Goal: Task Accomplishment & Management: Manage account settings

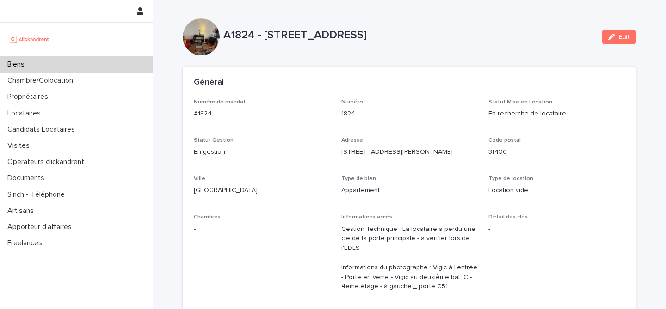
click at [79, 67] on div "Biens" at bounding box center [76, 64] width 153 height 16
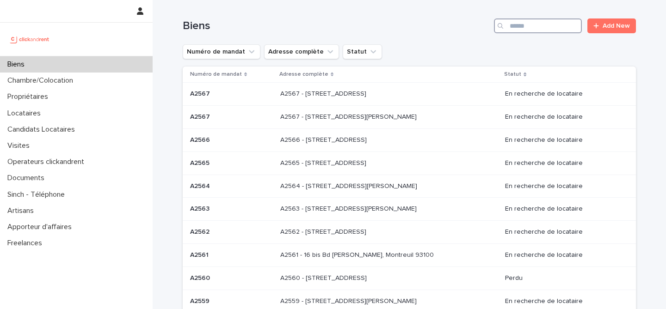
click at [519, 25] on input "Search" at bounding box center [538, 25] width 88 height 15
click at [545, 27] on input "Search" at bounding box center [538, 25] width 88 height 15
paste input "**********"
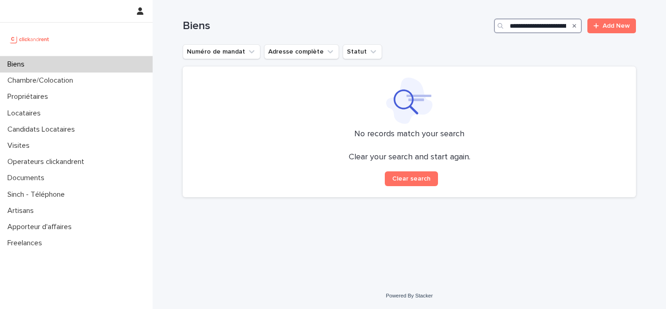
drag, startPoint x: 533, startPoint y: 26, endPoint x: 446, endPoint y: 26, distance: 86.4
click at [449, 26] on div "**********" at bounding box center [409, 25] width 453 height 15
type input "**********"
click at [574, 27] on icon "Search" at bounding box center [574, 26] width 4 height 6
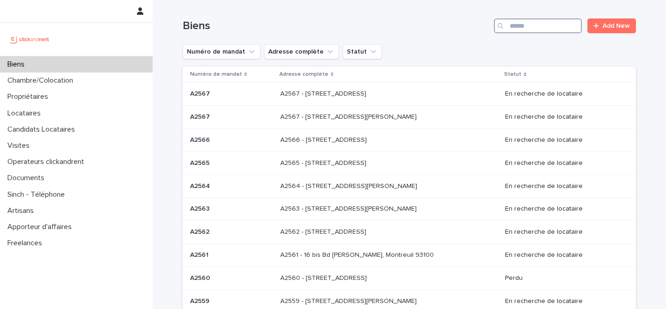
click at [535, 27] on input "Search" at bounding box center [538, 25] width 88 height 15
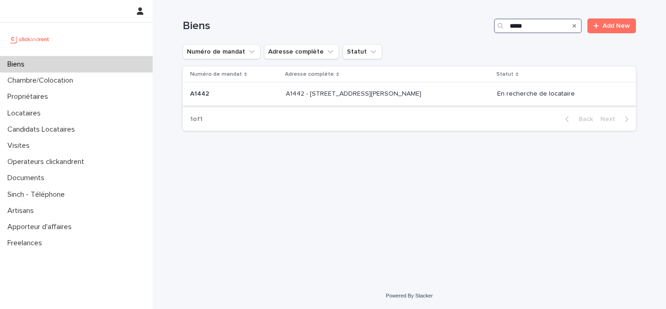
type input "*****"
click at [370, 91] on p "A1442 - 43 Rue Maurice Flandin, Lyon 69003" at bounding box center [354, 93] width 137 height 10
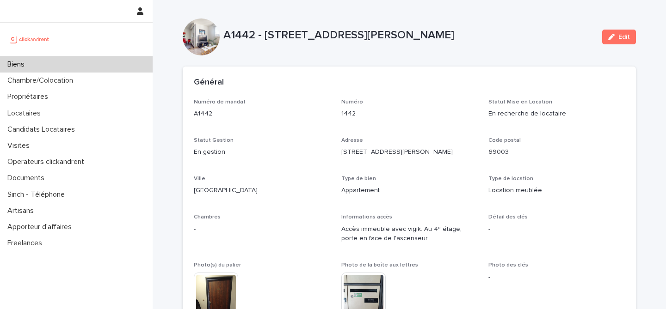
click at [77, 65] on div "Biens" at bounding box center [76, 64] width 153 height 16
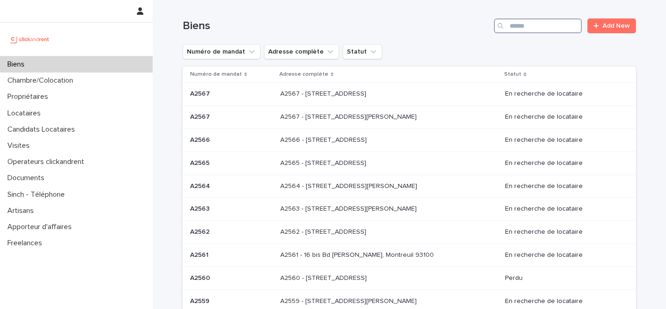
click at [523, 25] on input "Search" at bounding box center [538, 25] width 88 height 15
paste input "**********"
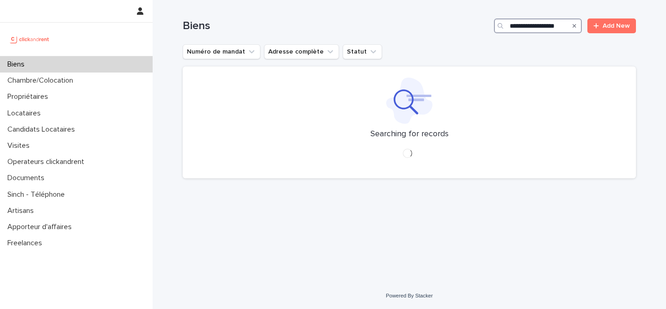
type input "**********"
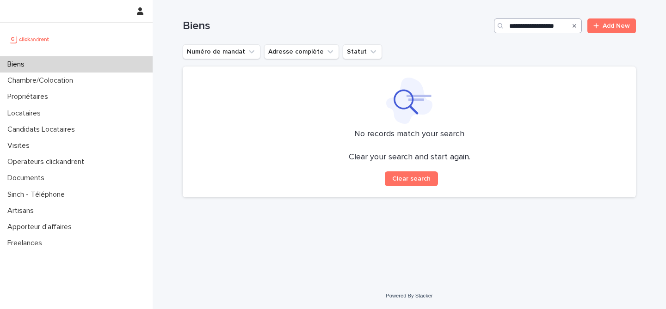
click at [573, 26] on icon "Search" at bounding box center [574, 26] width 4 height 6
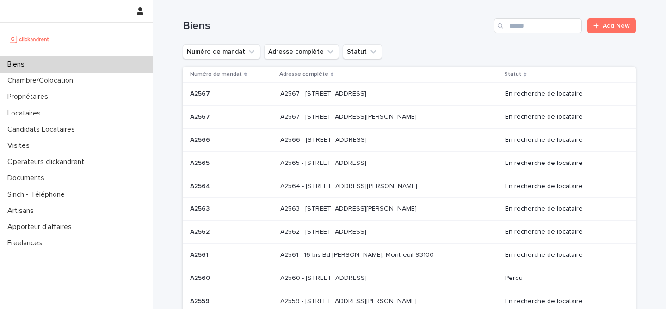
drag, startPoint x: 354, startPoint y: 16, endPoint x: 372, endPoint y: 1, distance: 23.7
click at [354, 16] on div "Biens Add New" at bounding box center [409, 22] width 453 height 44
drag, startPoint x: 409, startPoint y: 31, endPoint x: 379, endPoint y: 18, distance: 33.1
click at [409, 31] on h1 "Biens" at bounding box center [336, 25] width 307 height 13
click at [506, 25] on input "Search" at bounding box center [538, 25] width 88 height 15
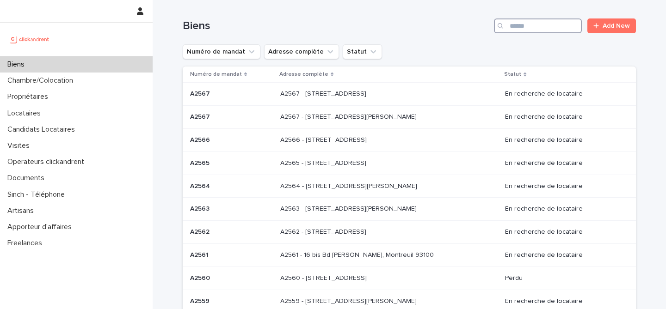
paste input "*****"
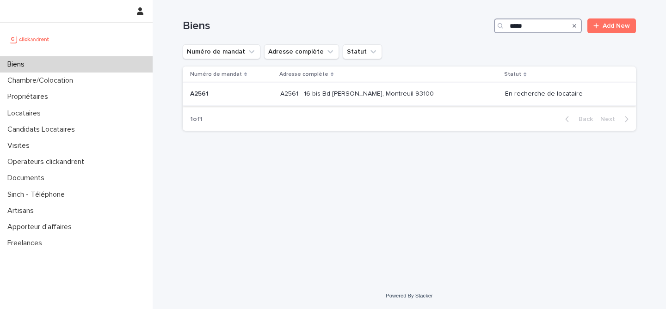
type input "*****"
click at [412, 92] on p "A2561 - 16 bis Bd [PERSON_NAME], Montreuil 93100" at bounding box center [357, 93] width 155 height 10
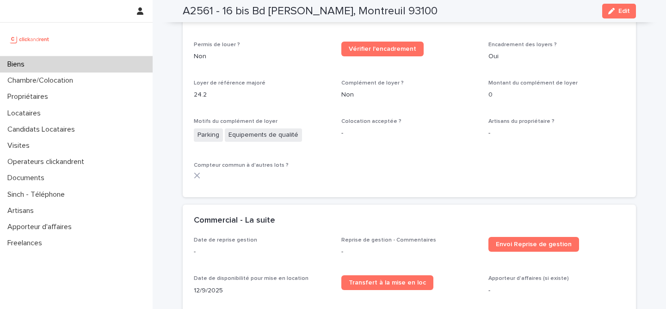
scroll to position [901, 0]
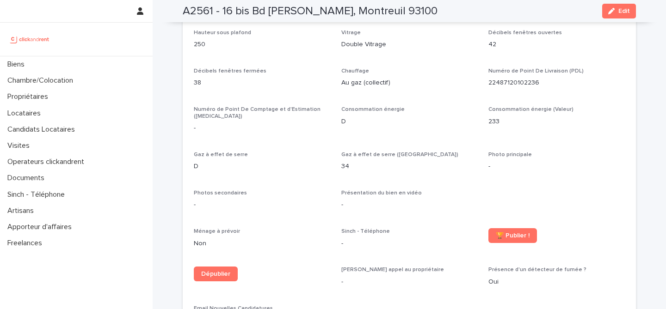
scroll to position [2005, 0]
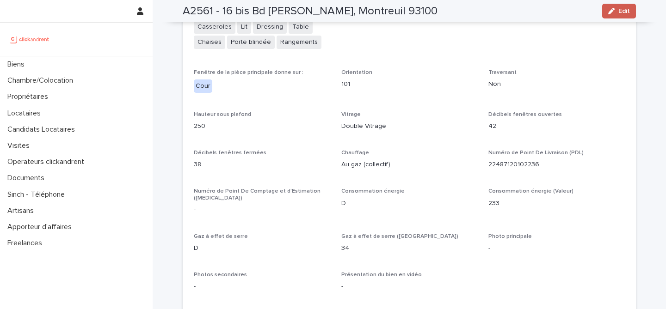
click at [618, 11] on span "Edit" at bounding box center [624, 11] width 12 height 6
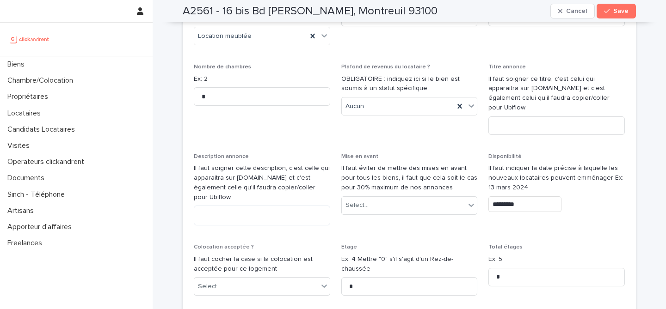
scroll to position [2728, 0]
click at [524, 198] on input "*********" at bounding box center [524, 206] width 73 height 16
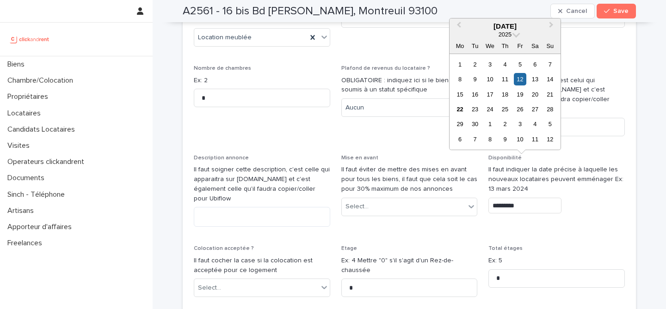
click at [473, 107] on div "23" at bounding box center [474, 109] width 12 height 12
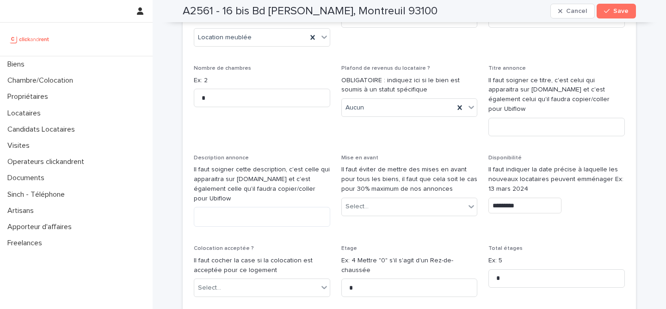
type input "*********"
click at [590, 198] on div "*********" at bounding box center [556, 206] width 136 height 16
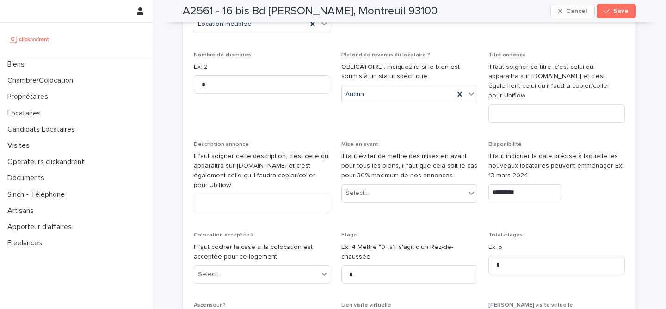
scroll to position [2732, 0]
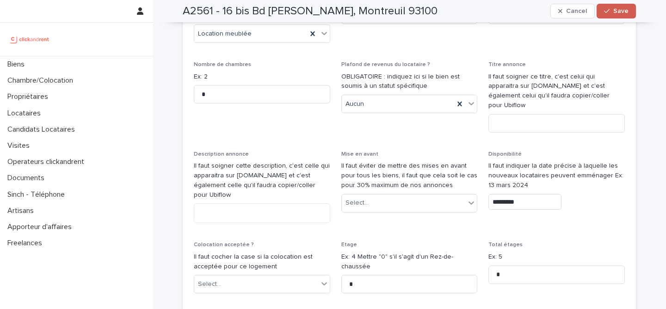
click at [613, 9] on span "Save" at bounding box center [620, 11] width 15 height 6
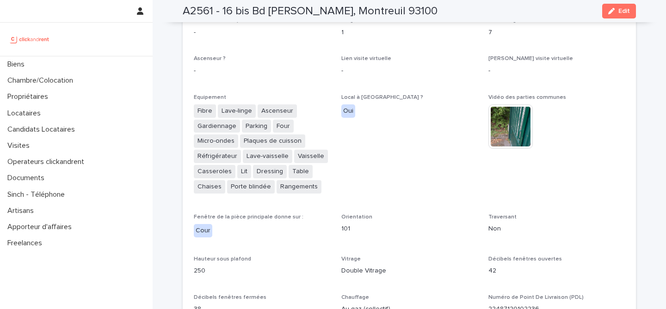
scroll to position [1860, 0]
click at [618, 10] on span "Edit" at bounding box center [624, 11] width 12 height 6
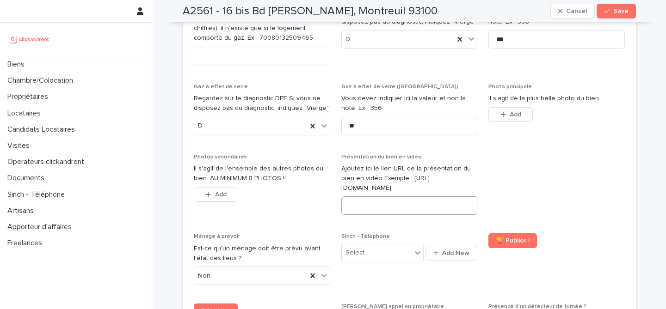
scroll to position [3624, 0]
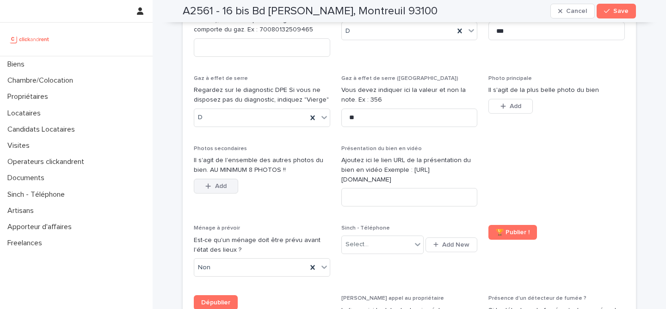
click at [216, 179] on button "Add" at bounding box center [216, 186] width 44 height 15
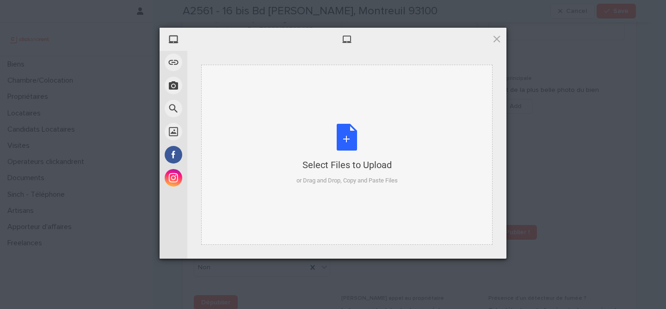
click at [354, 135] on div "Select Files to Upload or Drag and Drop, Copy and Paste Files" at bounding box center [346, 154] width 101 height 61
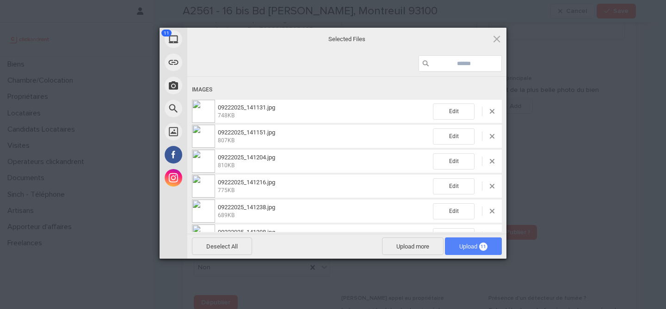
click at [451, 250] on span "Upload 11" at bounding box center [473, 247] width 57 height 18
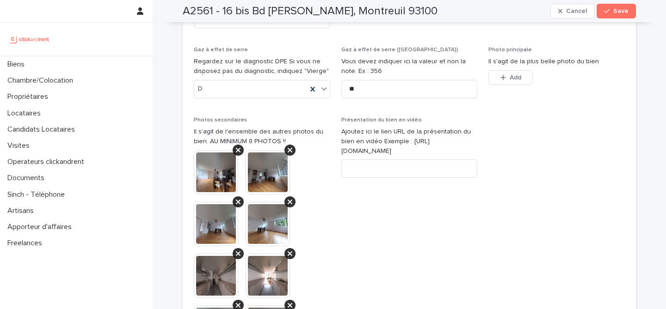
scroll to position [3651, 0]
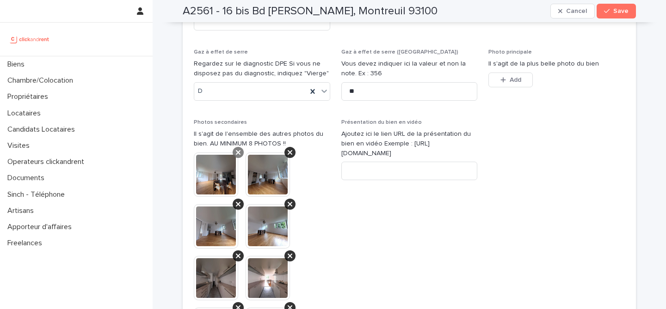
click at [236, 150] on icon at bounding box center [238, 152] width 5 height 5
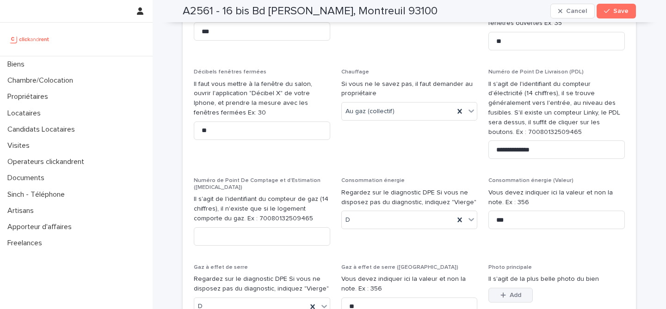
scroll to position [3436, 0]
click at [518, 287] on button "Add" at bounding box center [510, 294] width 44 height 15
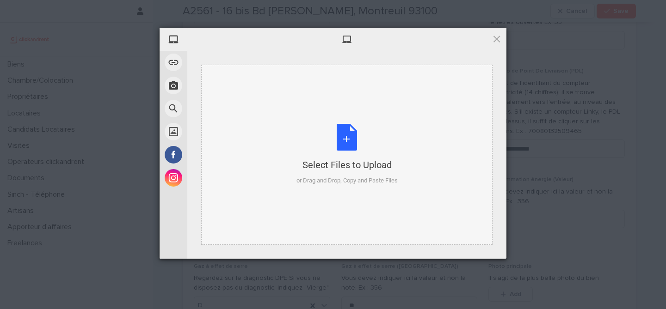
click at [345, 148] on div "Select Files to Upload or Drag and Drop, Copy and Paste Files" at bounding box center [346, 154] width 101 height 61
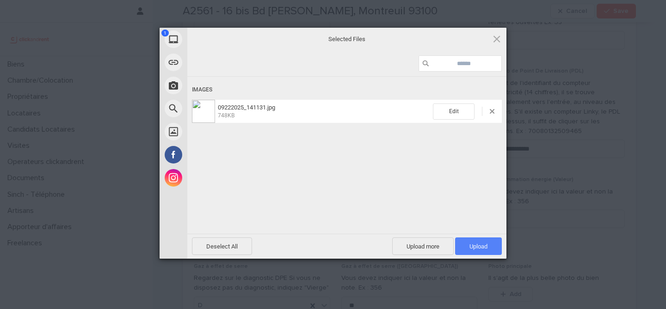
click at [481, 243] on span "Upload 1" at bounding box center [478, 246] width 18 height 7
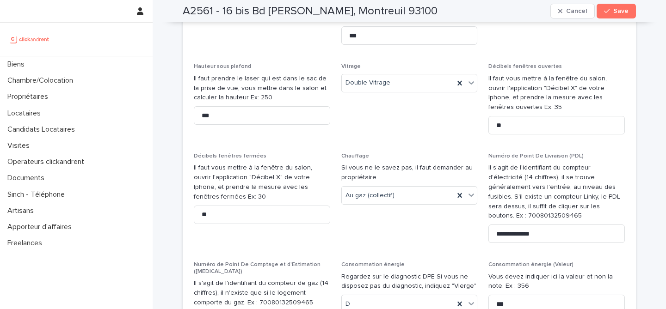
scroll to position [3396, 0]
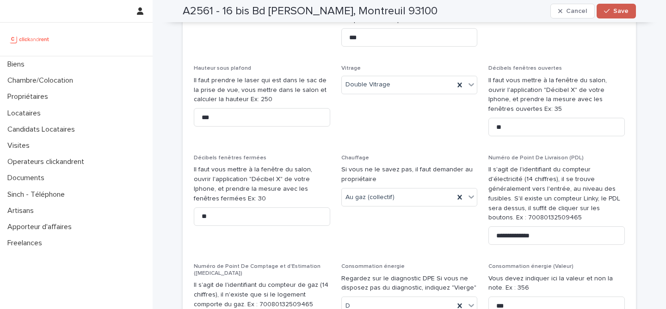
click at [615, 8] on span "Save" at bounding box center [620, 11] width 15 height 6
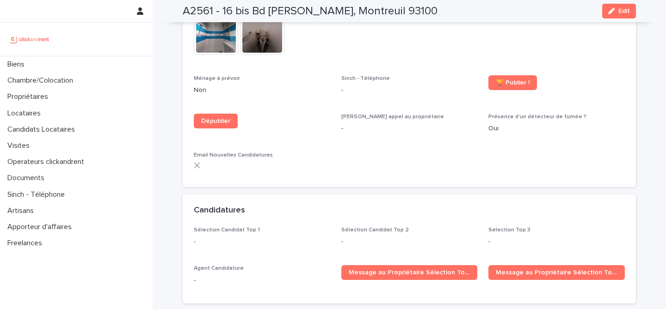
scroll to position [2466, 0]
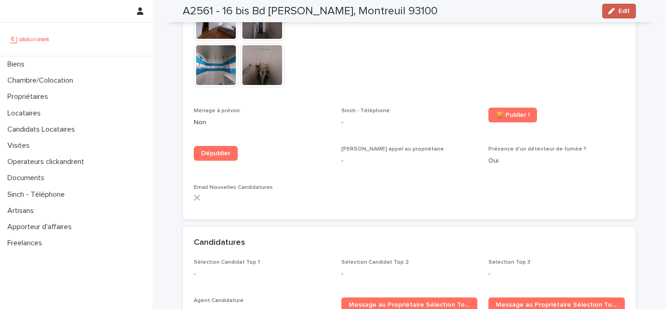
click at [618, 10] on span "Edit" at bounding box center [624, 11] width 12 height 6
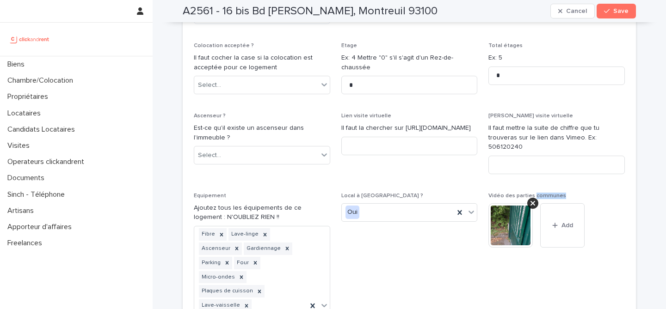
scroll to position [2898, 0]
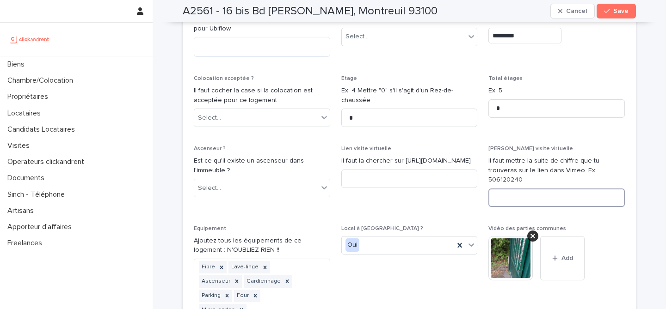
click at [525, 189] on input at bounding box center [556, 198] width 136 height 18
paste input "**********"
click at [546, 189] on input "**********" at bounding box center [556, 198] width 136 height 18
click at [581, 189] on input "**********" at bounding box center [556, 198] width 136 height 18
type input "**********"
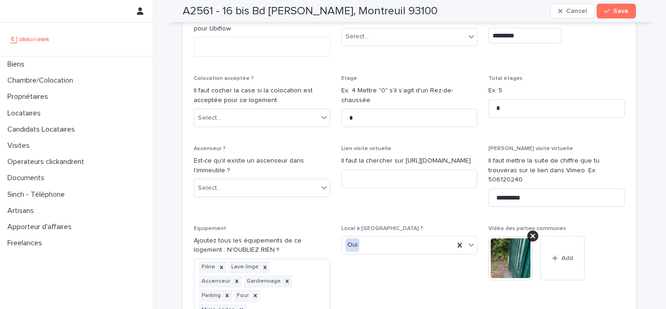
click at [652, 106] on div "**********" at bounding box center [409, 89] width 513 height 5974
click at [606, 12] on icon "button" at bounding box center [607, 11] width 6 height 6
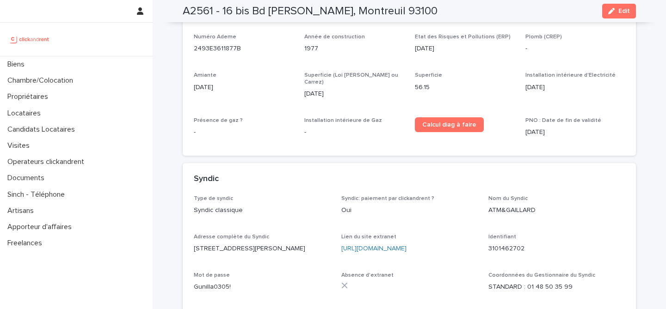
scroll to position [1848, 0]
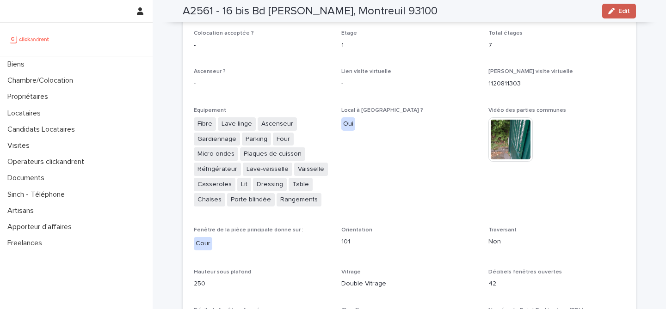
click at [608, 12] on icon "button" at bounding box center [611, 11] width 6 height 6
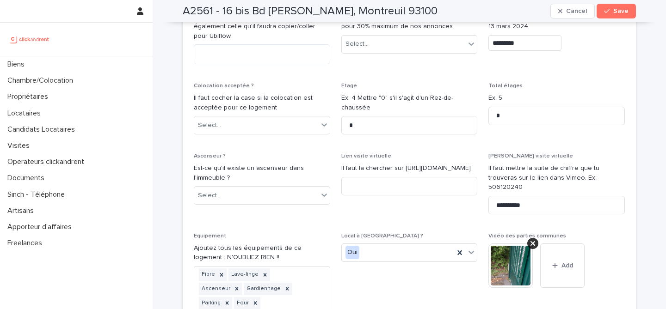
scroll to position [2891, 0]
click at [365, 177] on input at bounding box center [409, 186] width 136 height 18
paste input "**********"
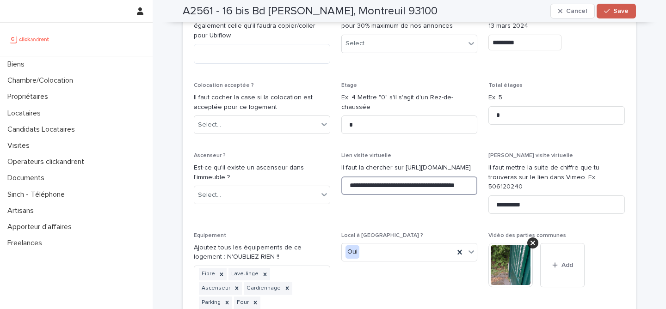
type input "**********"
click at [613, 13] on span "Save" at bounding box center [620, 11] width 15 height 6
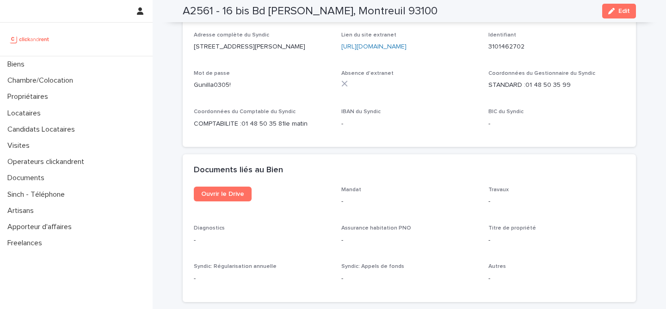
scroll to position [3047, 0]
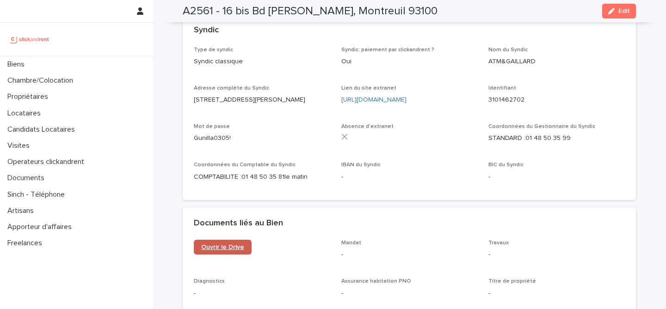
click at [214, 240] on link "Ouvrir le Drive" at bounding box center [223, 247] width 58 height 15
click at [214, 244] on span "Ouvrir le Drive" at bounding box center [222, 247] width 43 height 6
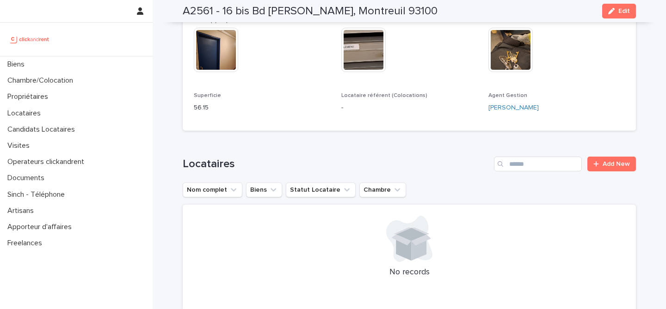
scroll to position [0, 0]
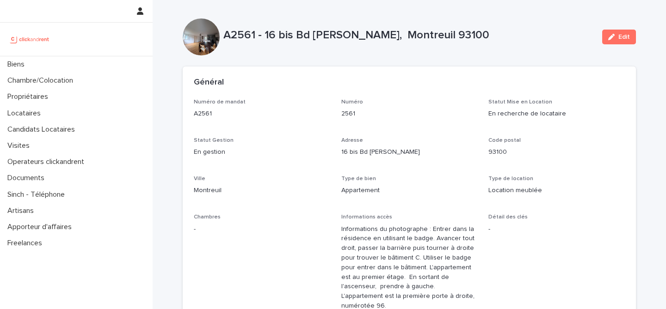
drag, startPoint x: 565, startPoint y: 260, endPoint x: 215, endPoint y: 9, distance: 430.3
copy div "L8763 - 57 ips Do Sitametc Adipis, Elitseddo 41383 Eius Tempo, incid utl et dol…"
click at [299, 133] on div "Numéro de mandat A2561 Numéro 2561 Statut Mise en Location En recherche de loca…" at bounding box center [409, 265] width 431 height 333
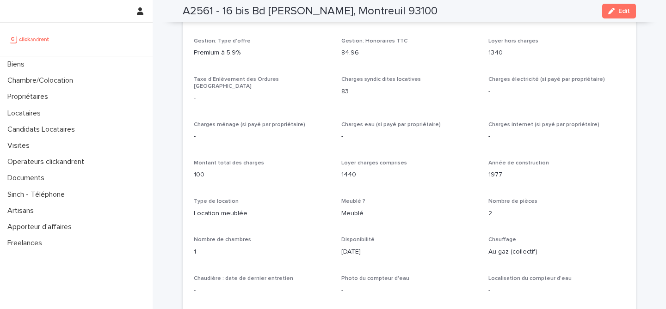
scroll to position [639, 0]
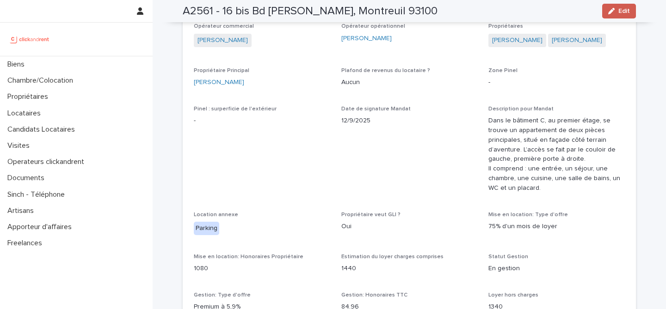
click at [608, 8] on icon "button" at bounding box center [611, 11] width 6 height 6
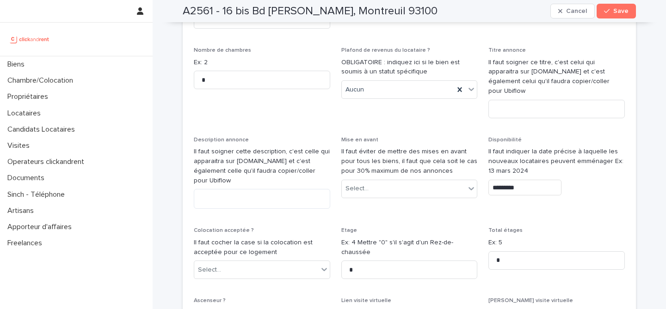
scroll to position [2723, 0]
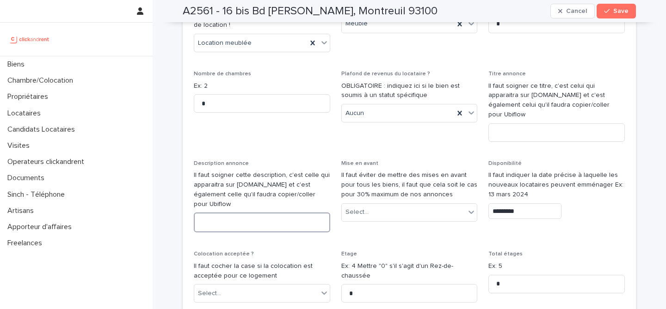
click at [263, 213] on textarea at bounding box center [262, 223] width 136 height 20
paste textarea "**********"
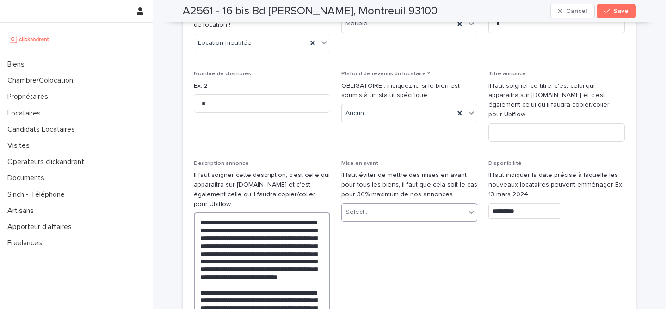
scroll to position [2726, 0]
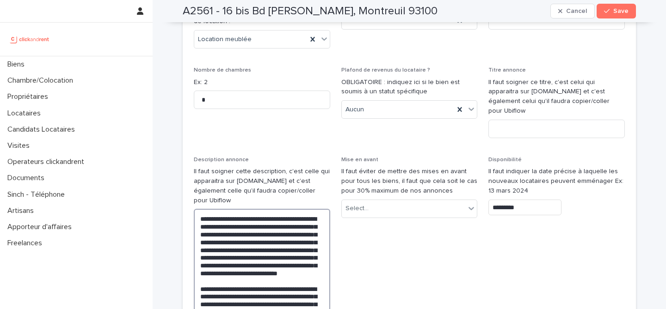
type textarea "**********"
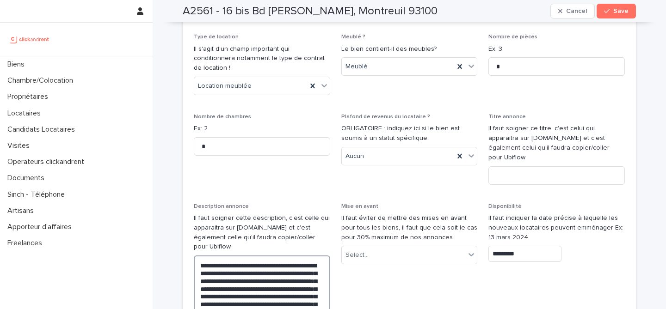
scroll to position [2749, 0]
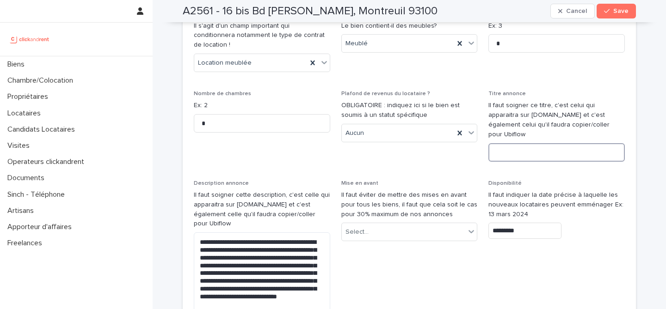
click at [521, 143] on input at bounding box center [556, 152] width 136 height 18
paste input "**********"
type input "**********"
click at [606, 190] on p "Il faut indiquer la date précise à laquelle les nouveaux locataires peuvent emm…" at bounding box center [556, 204] width 136 height 29
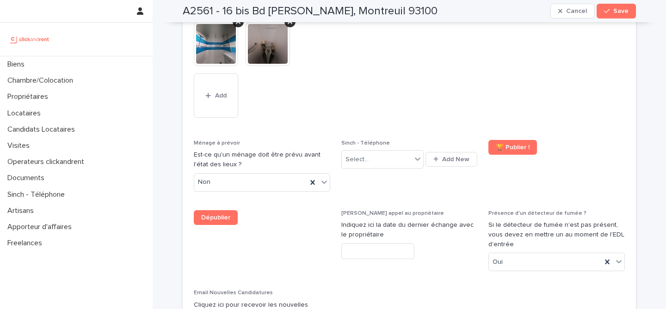
scroll to position [4181, 0]
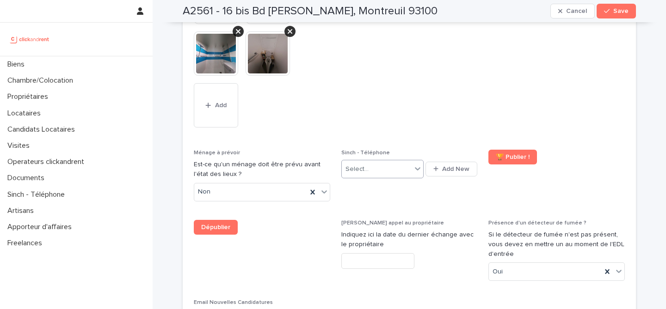
click at [413, 164] on icon at bounding box center [417, 168] width 9 height 9
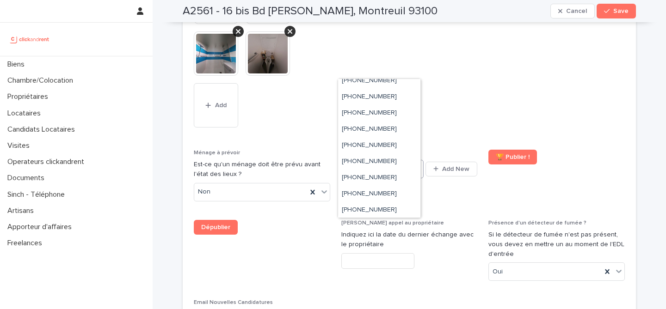
scroll to position [502, 0]
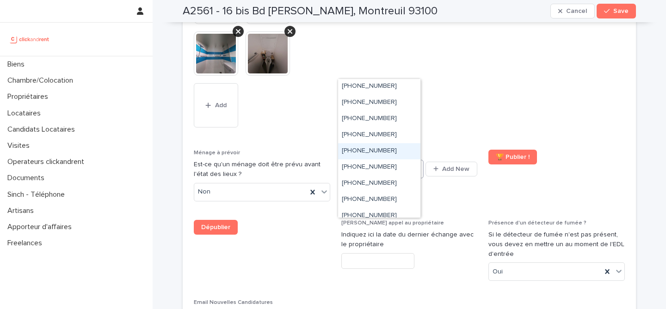
click at [403, 153] on div "[PHONE_NUMBER]" at bounding box center [379, 151] width 82 height 16
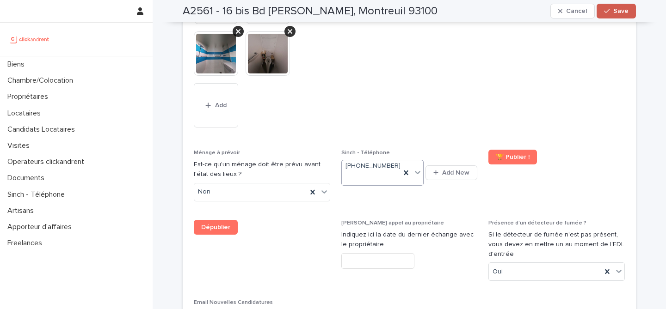
click at [606, 12] on div "button" at bounding box center [608, 11] width 9 height 6
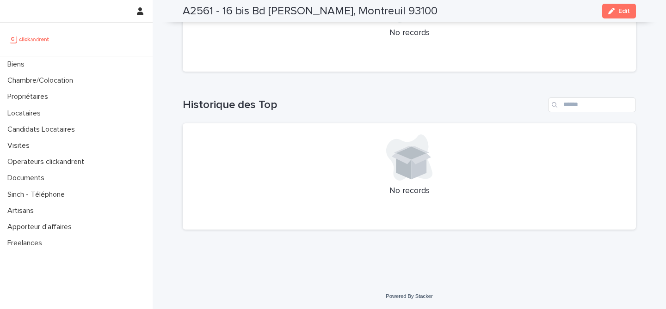
scroll to position [3609, 0]
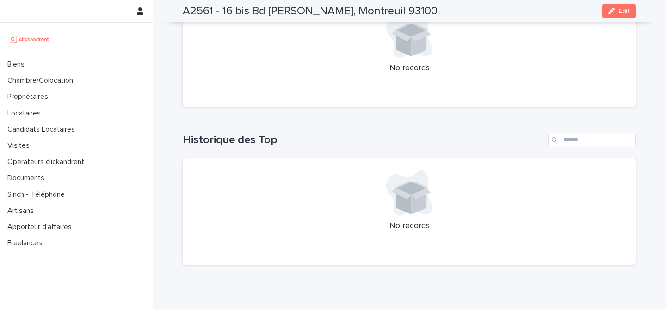
click at [424, 114] on div "Loading... Saving… Historique des Top No records" at bounding box center [409, 193] width 453 height 158
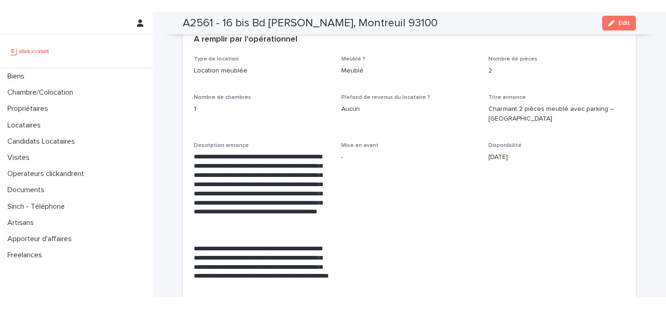
scroll to position [1744, 0]
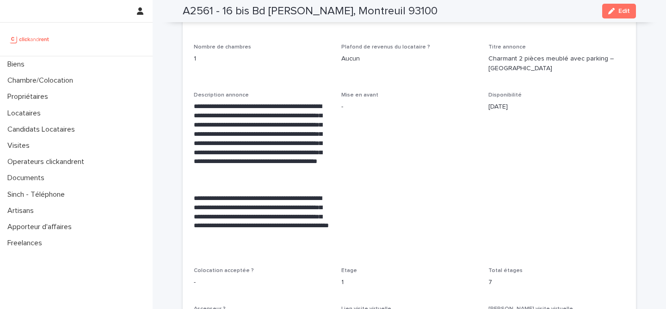
click at [383, 92] on p "Mise en avant" at bounding box center [409, 95] width 136 height 6
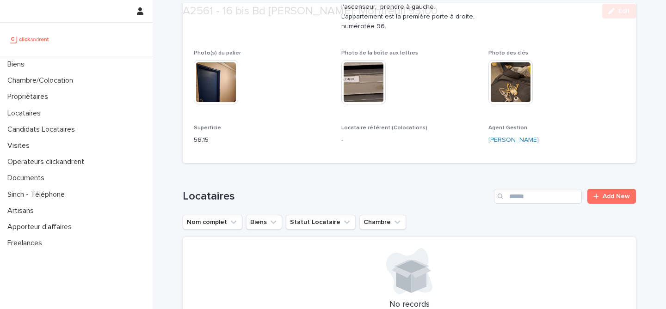
scroll to position [457, 0]
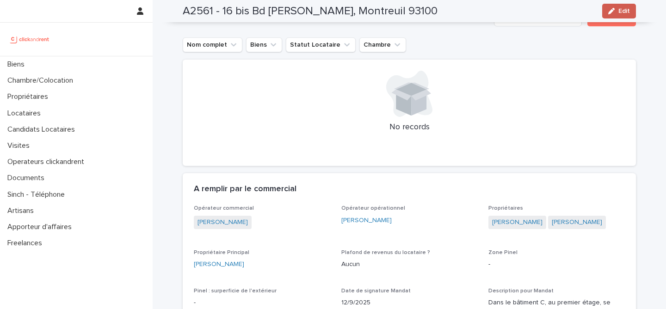
click at [620, 9] on span "Edit" at bounding box center [624, 11] width 12 height 6
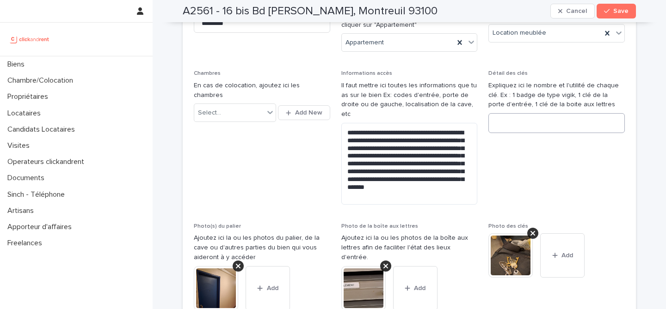
scroll to position [295, 0]
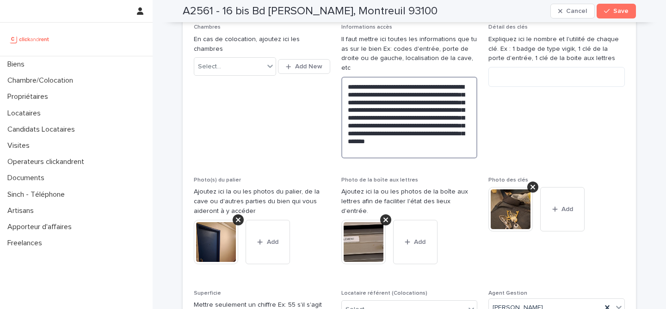
click at [422, 139] on textarea "**********" at bounding box center [409, 118] width 136 height 82
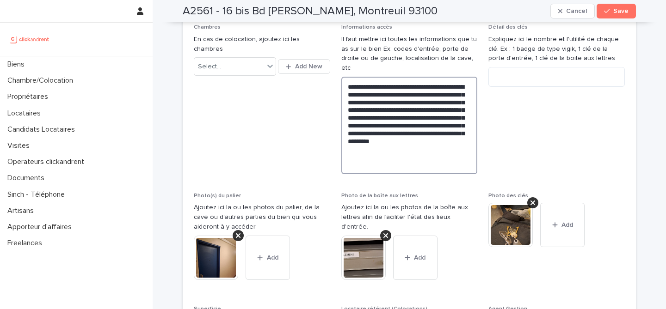
paste textarea "**********"
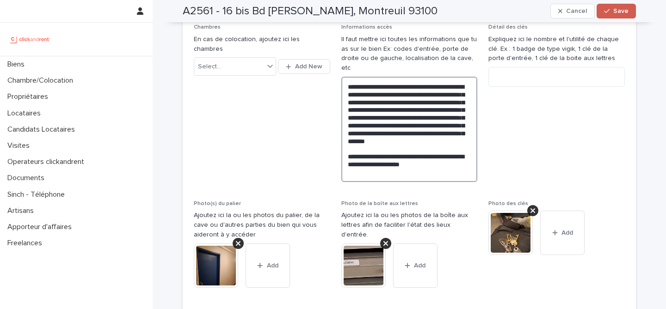
type textarea "**********"
click at [605, 8] on icon "button" at bounding box center [607, 11] width 6 height 6
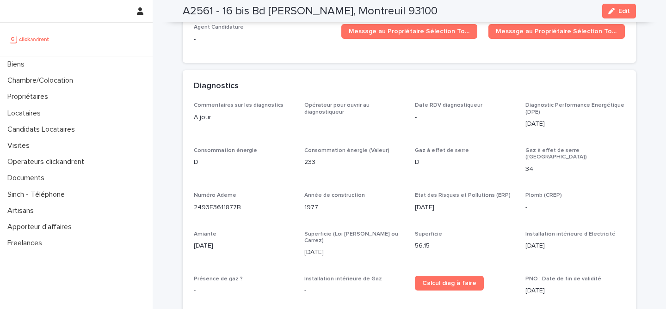
scroll to position [2919, 0]
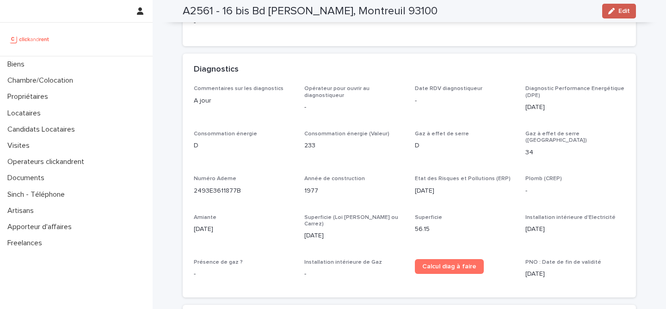
click at [618, 7] on button "Edit" at bounding box center [619, 11] width 34 height 15
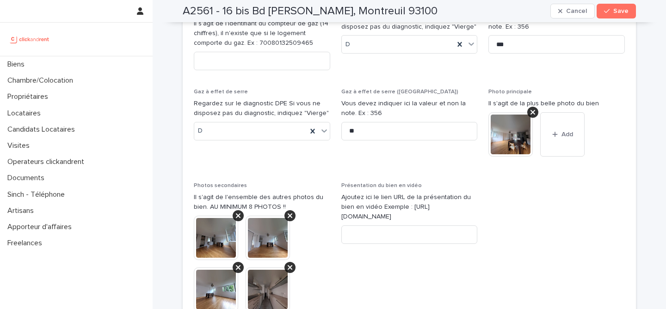
scroll to position [3767, 0]
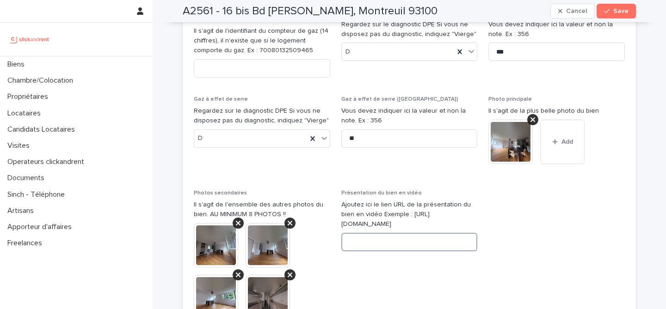
click at [416, 233] on input at bounding box center [409, 242] width 136 height 18
paste input "**********"
click at [345, 233] on input "**********" at bounding box center [409, 242] width 136 height 18
type input "**********"
click at [605, 10] on icon "button" at bounding box center [607, 11] width 6 height 6
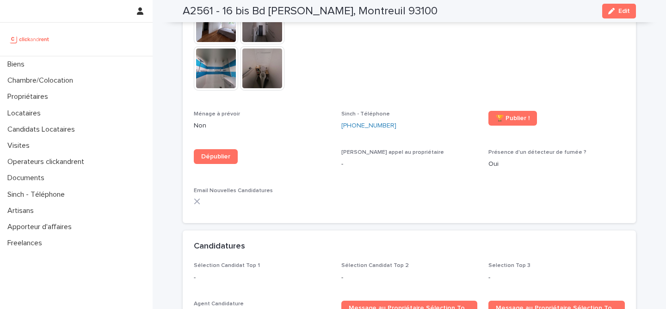
scroll to position [2592, 0]
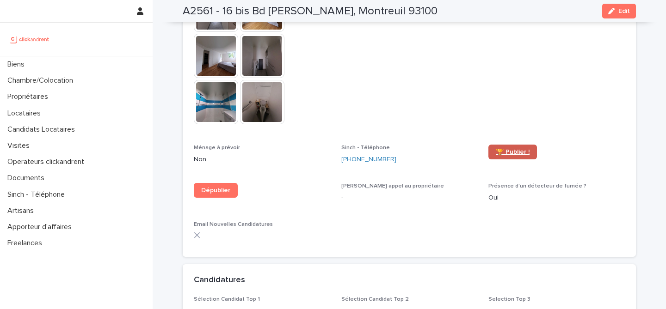
click at [516, 149] on span "🏆 Publier !" at bounding box center [512, 152] width 34 height 6
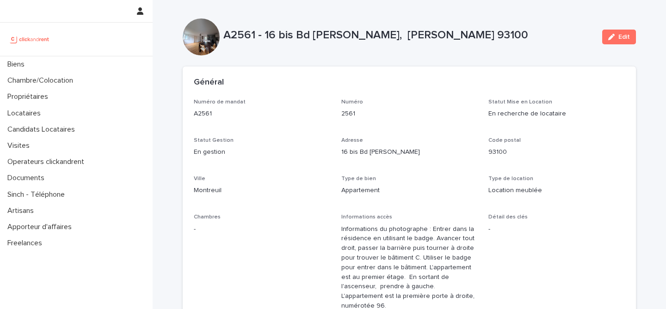
click at [459, 80] on div "Général" at bounding box center [407, 83] width 427 height 10
click at [478, 120] on div "Numéro de mandat A2561 Numéro 2561 Statut Mise en Location En recherche de loca…" at bounding box center [409, 280] width 431 height 362
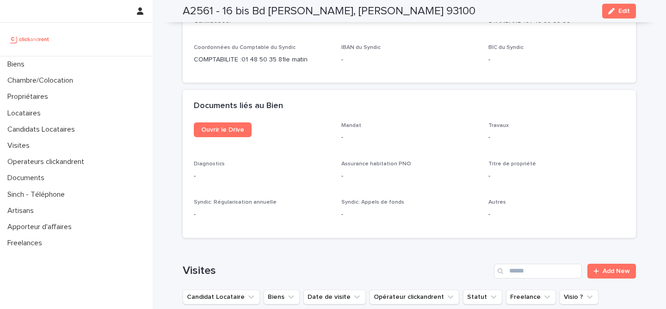
scroll to position [3639, 0]
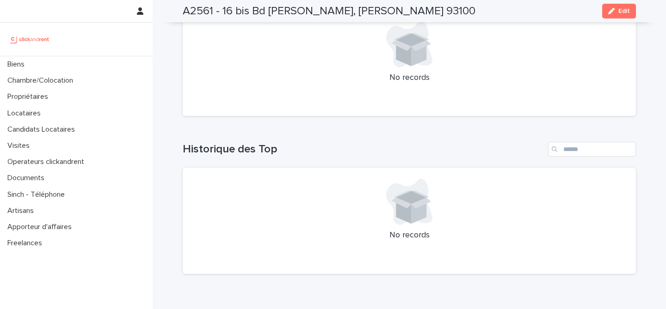
click at [474, 143] on h1 "Historique des Top" at bounding box center [363, 149] width 361 height 13
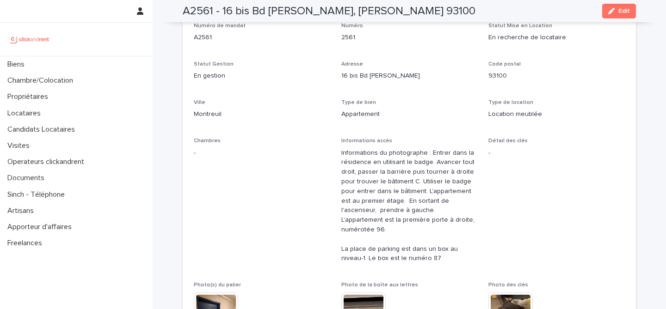
scroll to position [0, 0]
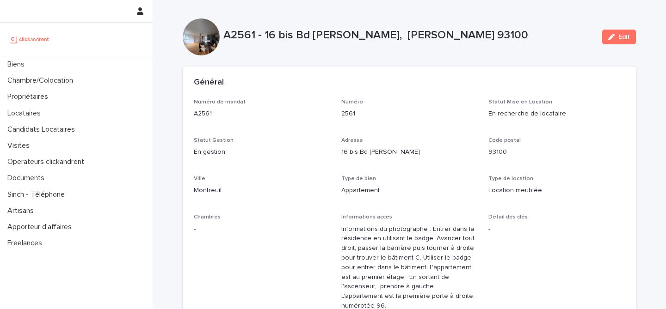
click at [412, 107] on div "2561" at bounding box center [409, 113] width 136 height 12
click at [572, 169] on div "Numéro de mandat A2561 Numéro 2561 Statut Mise en Location En recherche de loca…" at bounding box center [409, 280] width 431 height 362
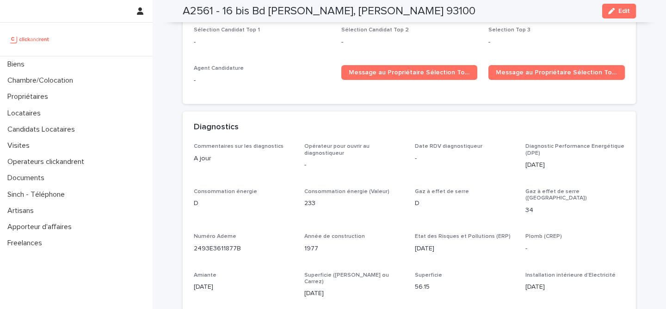
scroll to position [2394, 0]
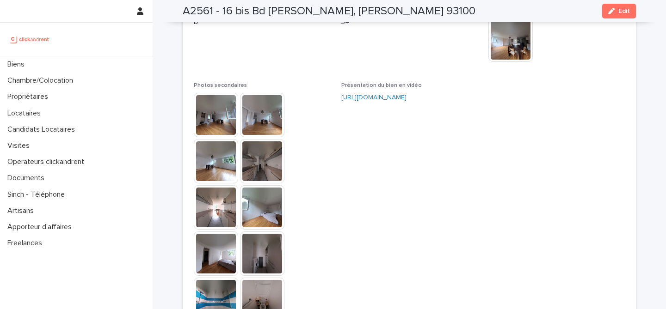
click at [531, 181] on span at bounding box center [556, 206] width 136 height 249
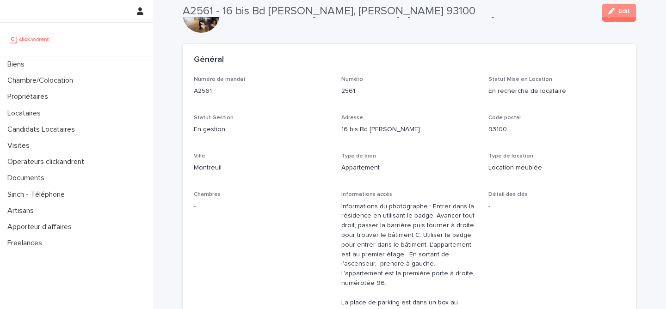
scroll to position [0, 0]
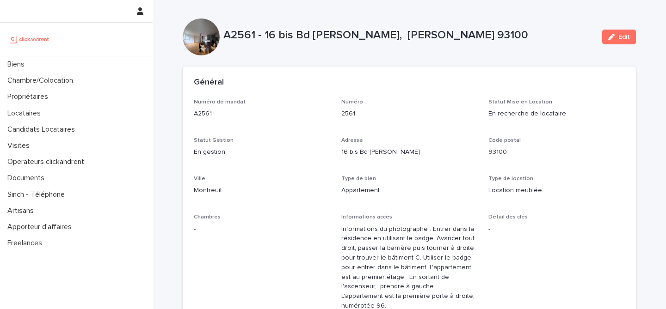
click at [423, 67] on div "Général" at bounding box center [409, 83] width 453 height 32
click at [448, 79] on div "Général" at bounding box center [407, 83] width 427 height 10
click at [467, 53] on div "A2561 - 16 bis Bd Aristide Briand, Montreuil 93100 Edit" at bounding box center [409, 36] width 453 height 37
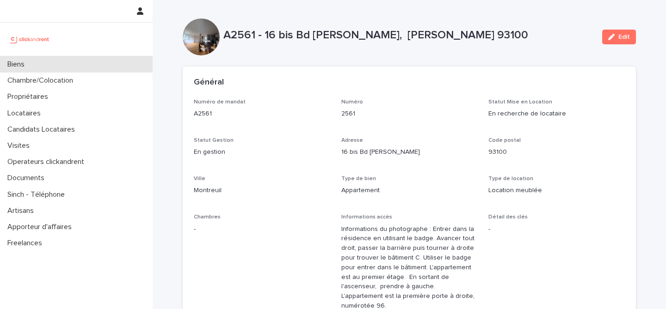
click at [42, 63] on div "Biens" at bounding box center [76, 64] width 153 height 16
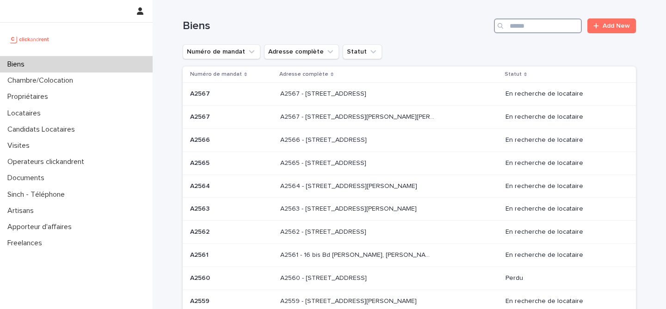
click at [522, 24] on input "Search" at bounding box center [538, 25] width 88 height 15
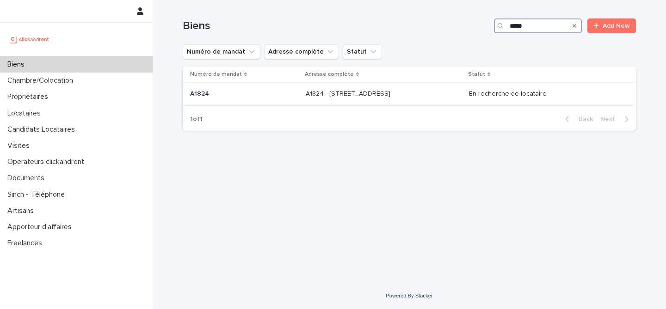
type input "*****"
click at [474, 49] on div "Numéro de mandat Adresse complète Statut" at bounding box center [409, 51] width 453 height 15
click at [437, 206] on div "Loading... Saving… Loading... Saving… Biens ***** Add New Numéro de mandat Adre…" at bounding box center [409, 130] width 462 height 260
click at [305, 94] on p "A1824 - 3 Avenue du Marechal de Lattre de Tassigny, Toulouse 31400" at bounding box center [348, 93] width 86 height 10
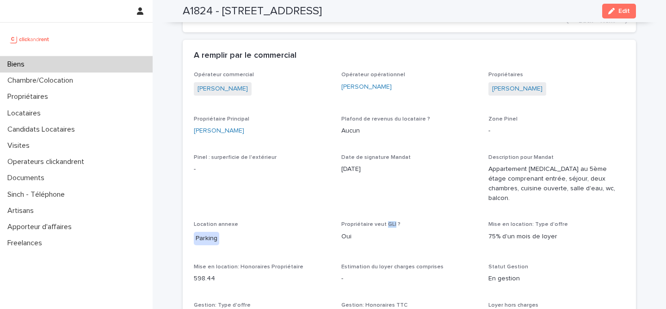
scroll to position [594, 0]
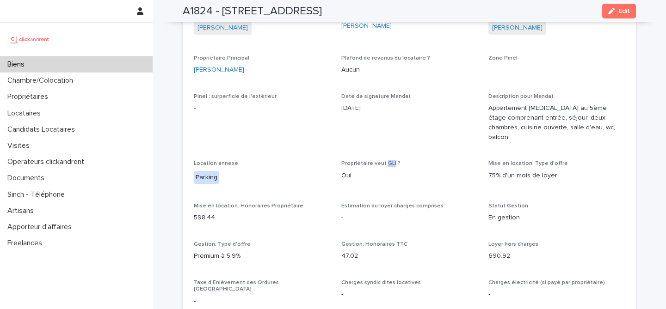
click at [68, 67] on div "Biens" at bounding box center [76, 64] width 153 height 16
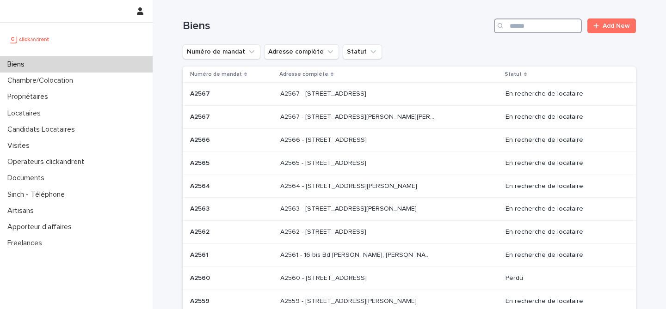
click at [511, 27] on input "Search" at bounding box center [538, 25] width 88 height 15
paste input "*****"
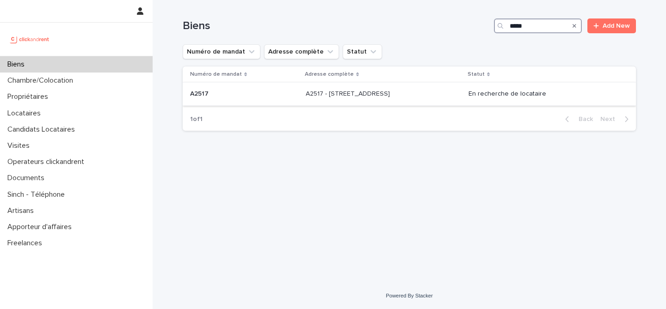
type input "*****"
click at [375, 97] on p "A2517 - 5 rue du Marché, Lille 59000" at bounding box center [348, 93] width 86 height 10
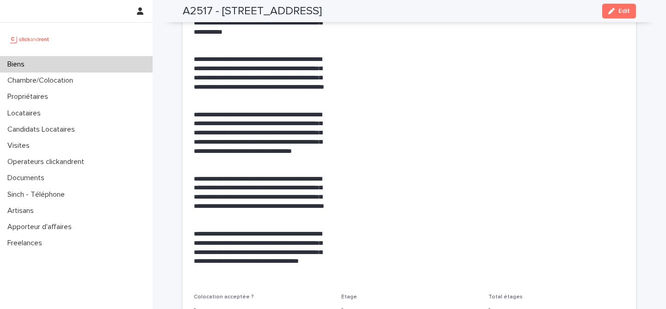
scroll to position [1779, 0]
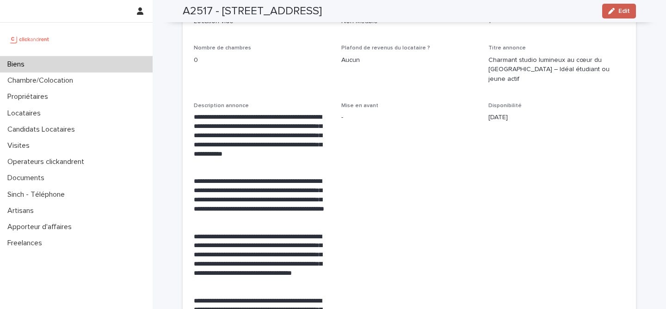
click at [609, 14] on icon "button" at bounding box center [611, 11] width 6 height 6
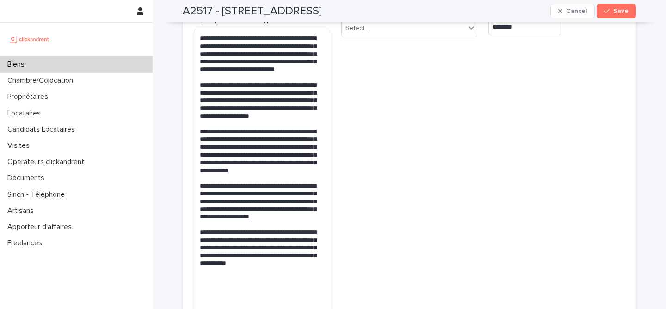
scroll to position [2981, 0]
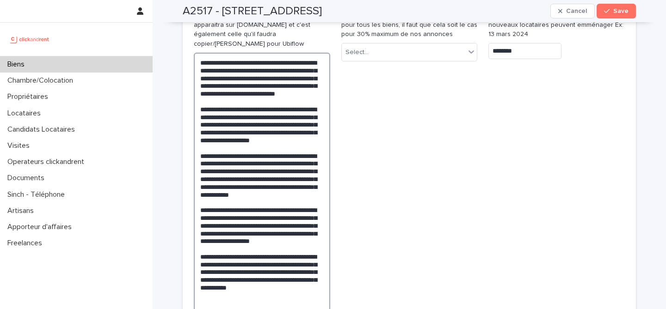
drag, startPoint x: 305, startPoint y: 193, endPoint x: 315, endPoint y: 225, distance: 33.3
click at [315, 225] on textarea at bounding box center [262, 199] width 136 height 292
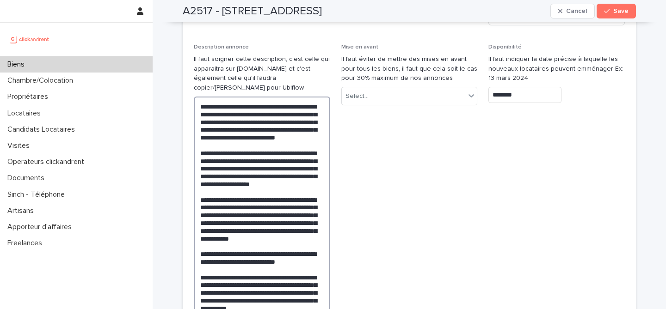
scroll to position [2937, 0]
type textarea "**********"
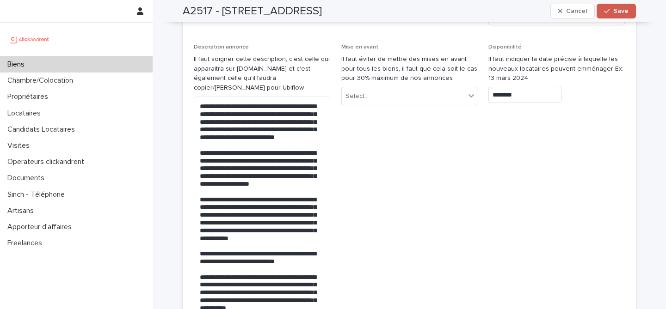
drag, startPoint x: 621, startPoint y: 8, endPoint x: 609, endPoint y: 17, distance: 14.2
click at [621, 8] on span "Save" at bounding box center [620, 11] width 15 height 6
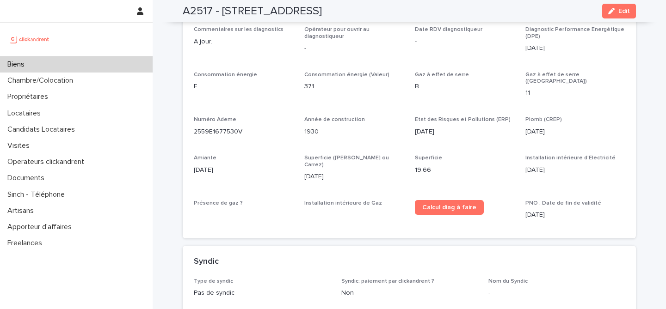
scroll to position [1885, 0]
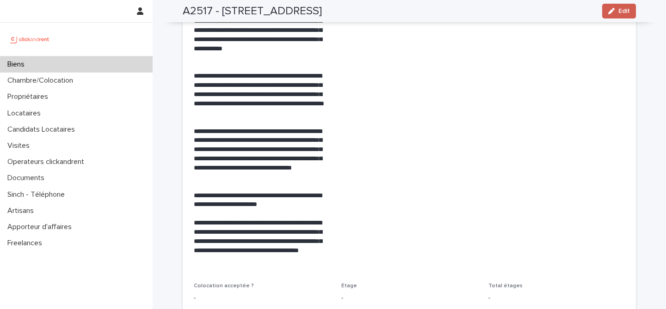
click at [618, 13] on span "Edit" at bounding box center [624, 11] width 12 height 6
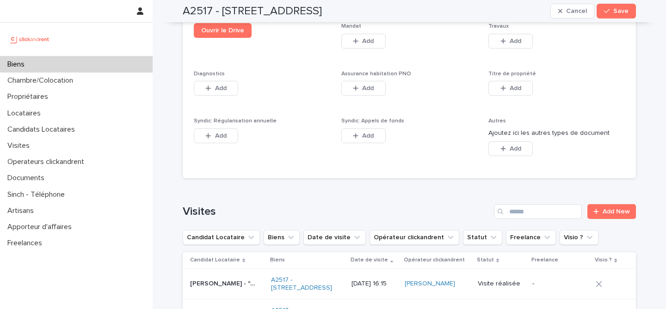
scroll to position [5325, 0]
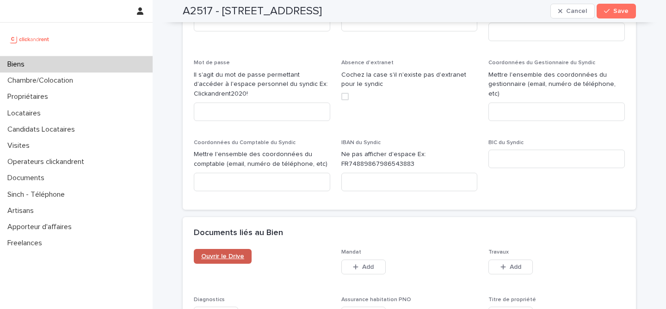
click at [215, 253] on span "Ouvrir le Drive" at bounding box center [222, 256] width 43 height 6
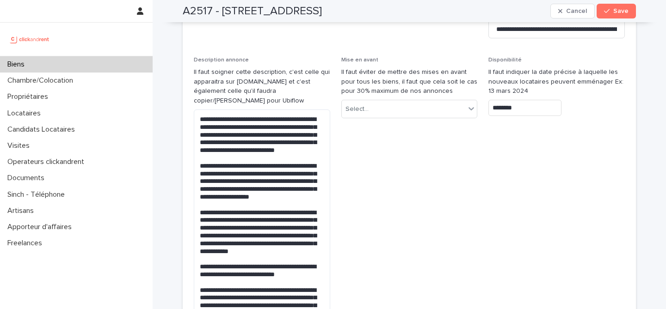
scroll to position [2847, 0]
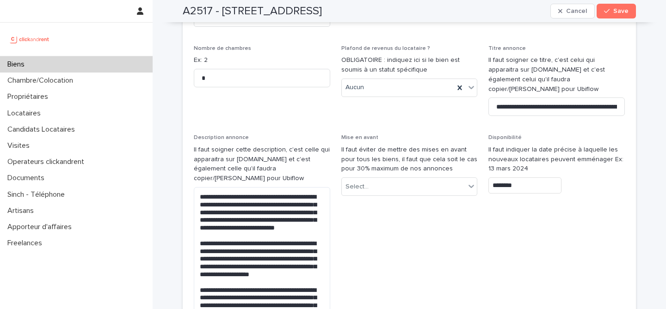
click at [531, 177] on input "********" at bounding box center [524, 185] width 73 height 16
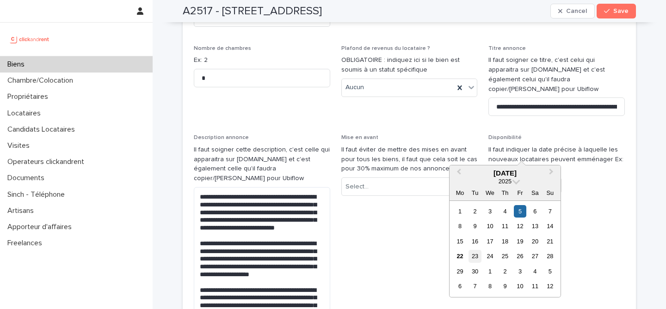
click at [476, 255] on div "23" at bounding box center [474, 256] width 12 height 12
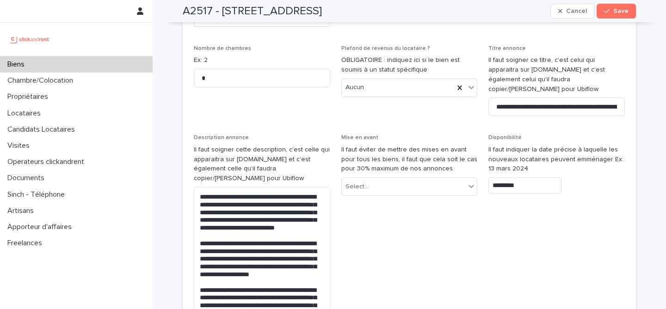
type input "*********"
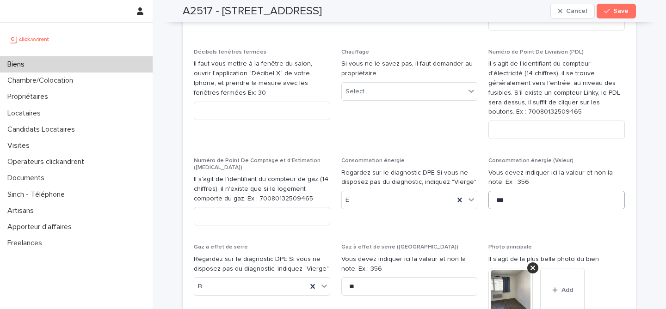
scroll to position [3768, 0]
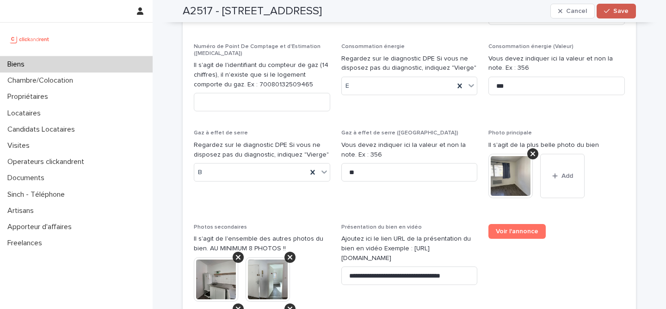
click at [621, 14] on span "Save" at bounding box center [620, 11] width 15 height 6
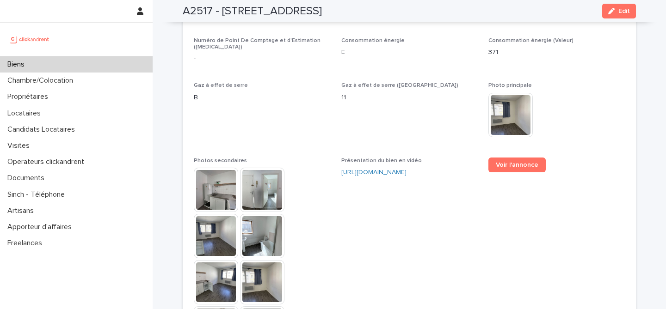
scroll to position [2353, 0]
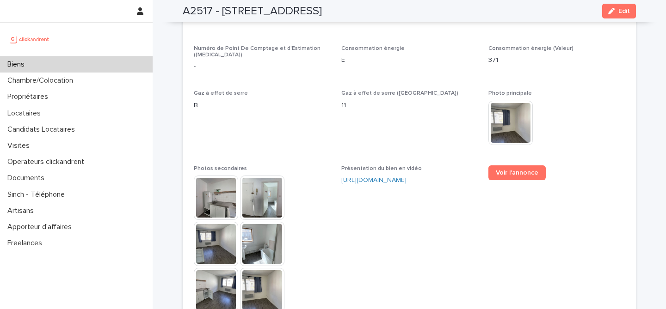
click at [502, 102] on img at bounding box center [510, 123] width 44 height 44
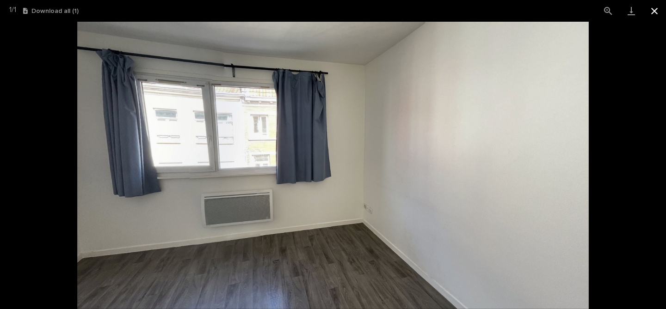
click at [651, 11] on button "Close gallery" at bounding box center [653, 11] width 23 height 22
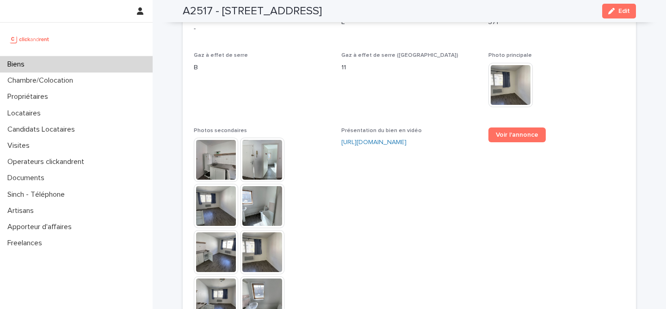
scroll to position [2391, 0]
click at [210, 144] on img at bounding box center [216, 160] width 44 height 44
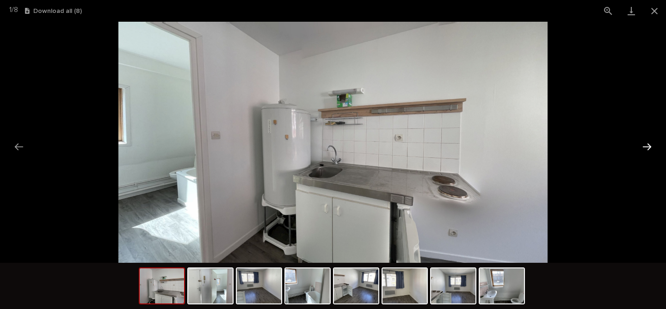
click at [644, 143] on button "Next slide" at bounding box center [646, 147] width 19 height 18
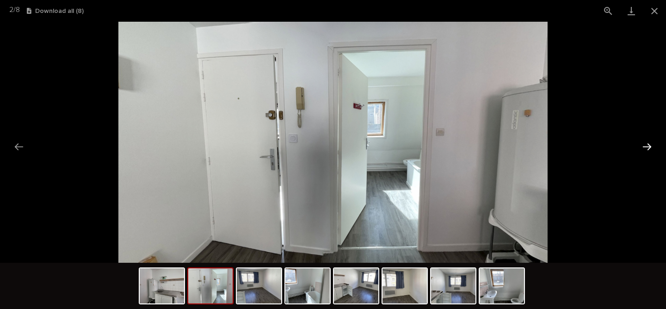
click at [644, 146] on button "Next slide" at bounding box center [646, 147] width 19 height 18
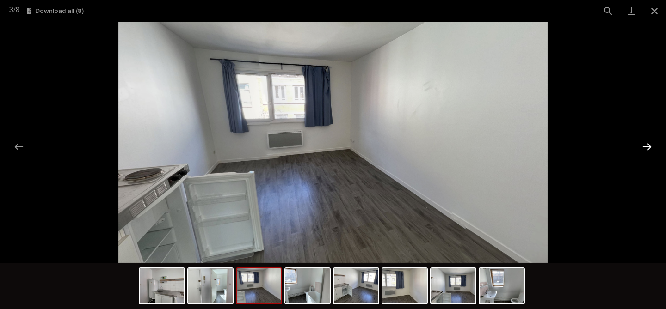
click at [644, 146] on button "Next slide" at bounding box center [646, 147] width 19 height 18
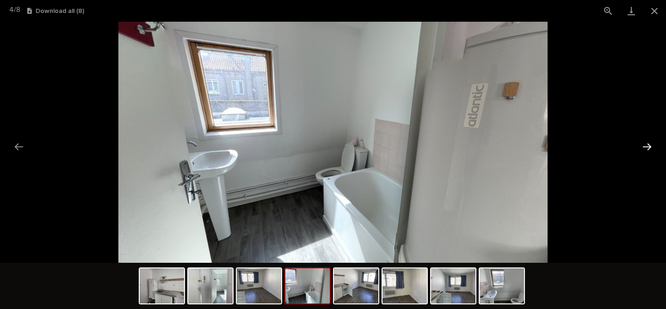
click at [645, 146] on button "Next slide" at bounding box center [646, 147] width 19 height 18
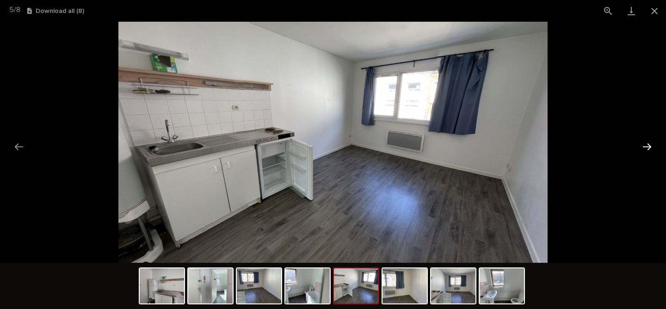
click at [645, 146] on button "Next slide" at bounding box center [646, 147] width 19 height 18
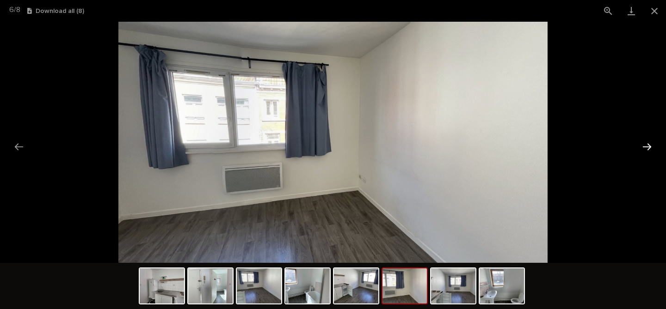
click at [646, 146] on button "Next slide" at bounding box center [646, 147] width 19 height 18
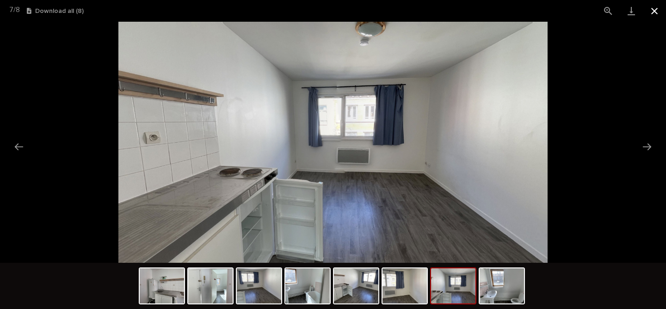
click at [656, 12] on button "Close gallery" at bounding box center [653, 11] width 23 height 22
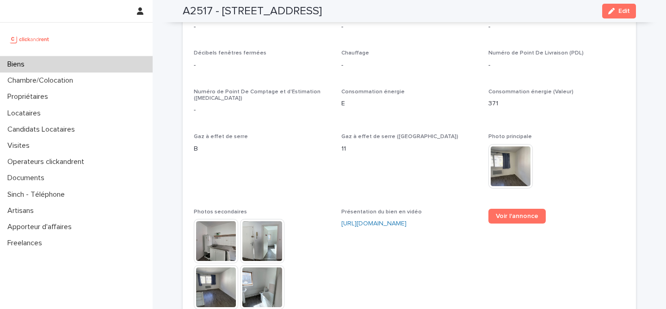
scroll to position [2126, 0]
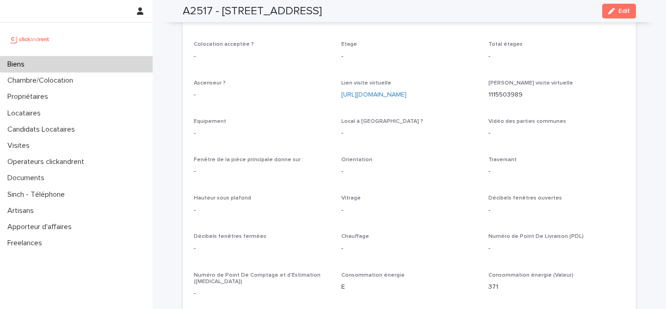
click at [200, 12] on h2 "A2517 - 5 rue du Marché, Lille 59000" at bounding box center [252, 11] width 139 height 13
click at [201, 12] on h2 "A2517 - 5 rue du Marché, Lille 59000" at bounding box center [252, 11] width 139 height 13
copy h2 "A2517"
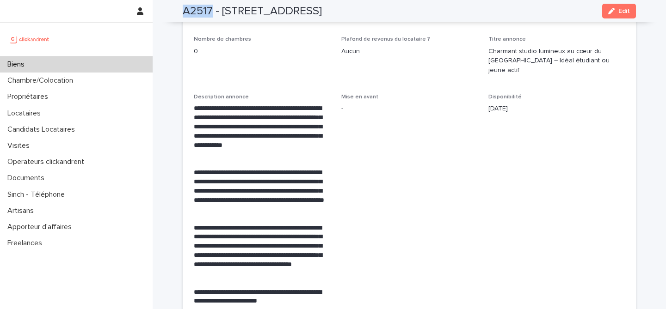
scroll to position [1629, 0]
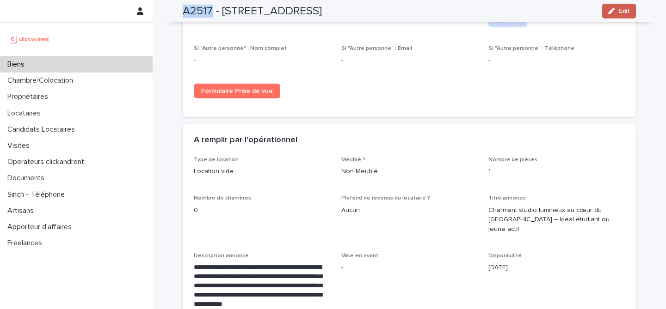
click at [608, 11] on icon "button" at bounding box center [611, 11] width 6 height 6
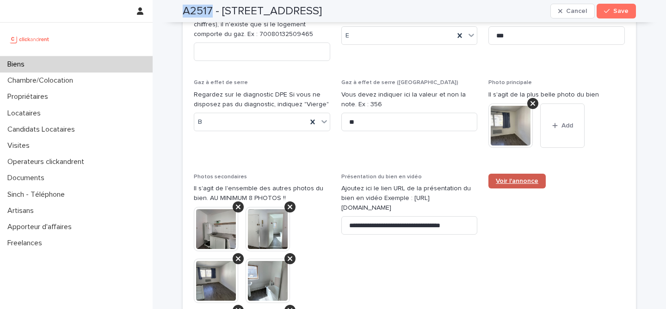
scroll to position [3813, 0]
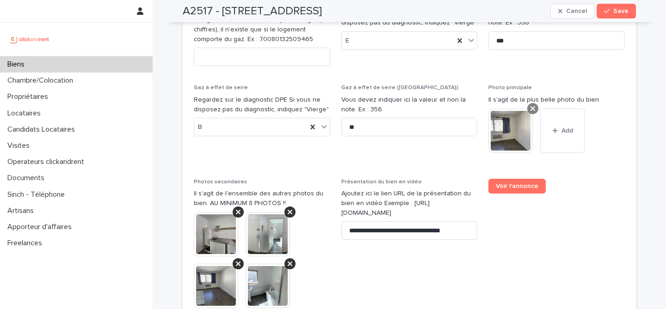
click at [530, 105] on icon at bounding box center [532, 108] width 5 height 7
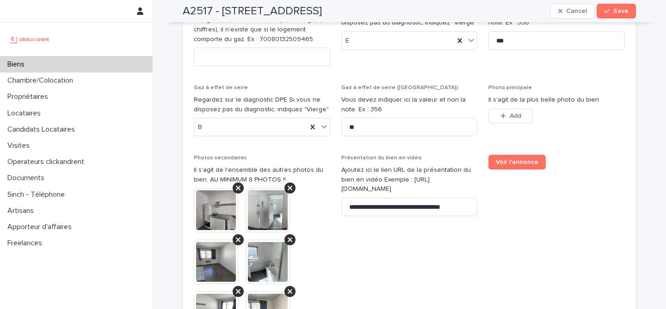
click at [510, 85] on span "Photo principale Il s'agit de la plus belle photo du bien This file cannot be o…" at bounding box center [556, 114] width 136 height 59
click at [504, 113] on div "button" at bounding box center [504, 116] width 9 height 6
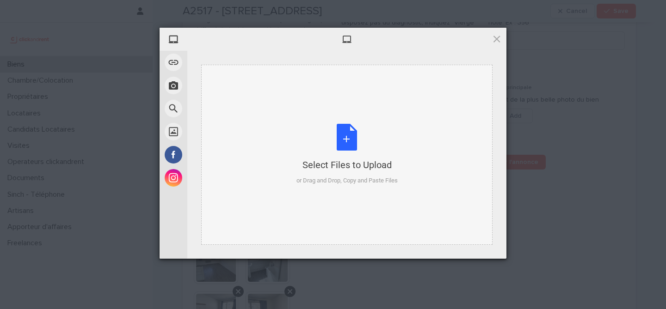
click at [341, 139] on div "Select Files to Upload or Drag and Drop, Copy and Paste Files" at bounding box center [346, 154] width 101 height 61
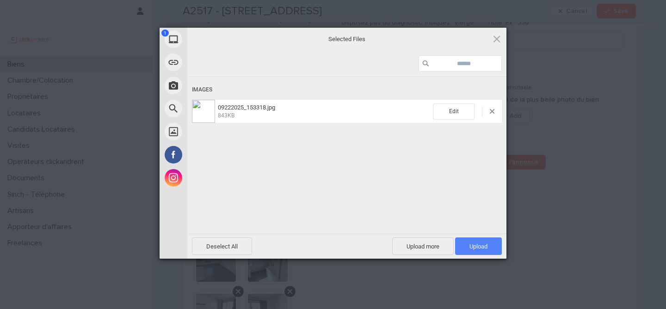
click at [480, 247] on span "Upload 1" at bounding box center [478, 246] width 18 height 7
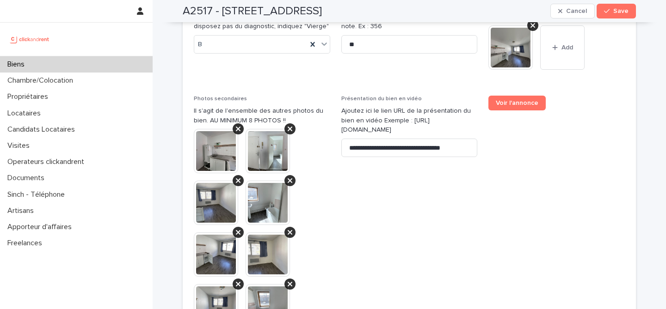
scroll to position [3943, 0]
click at [287, 177] on icon at bounding box center [289, 180] width 5 height 7
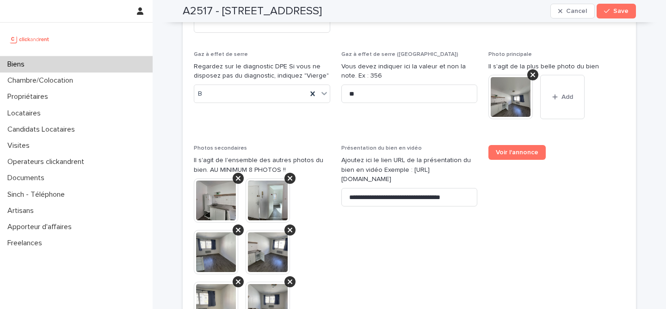
scroll to position [3893, 0]
click at [204, 178] on img at bounding box center [216, 200] width 44 height 44
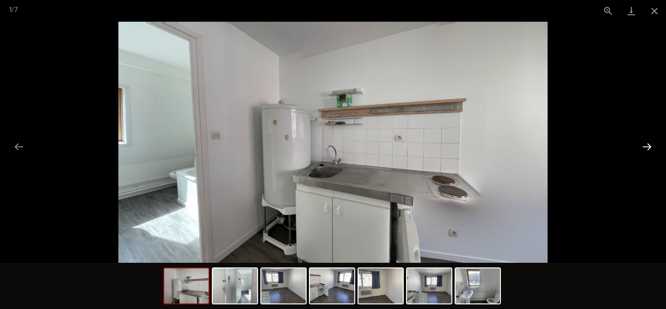
click at [644, 147] on button "Next slide" at bounding box center [646, 147] width 19 height 18
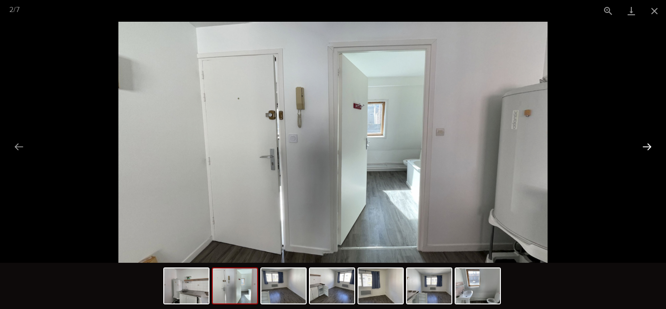
click at [643, 147] on button "Next slide" at bounding box center [646, 147] width 19 height 18
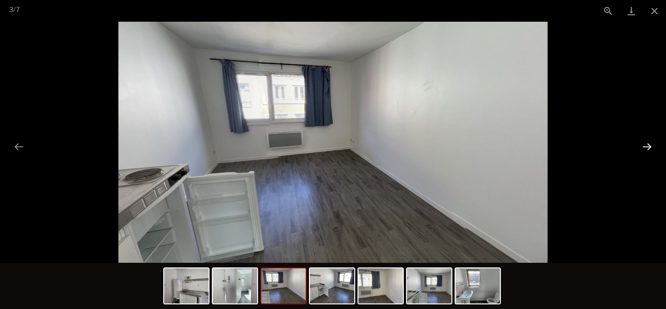
click at [643, 147] on button "Next slide" at bounding box center [646, 147] width 19 height 18
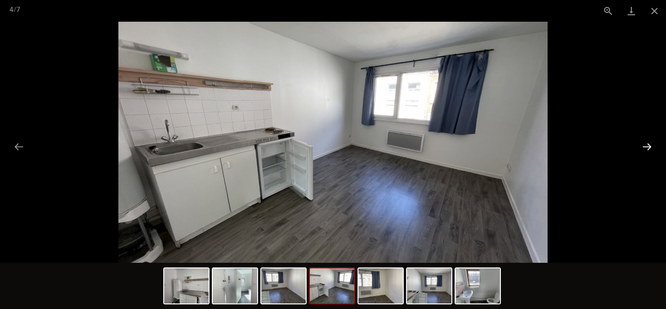
click at [643, 147] on button "Next slide" at bounding box center [646, 147] width 19 height 18
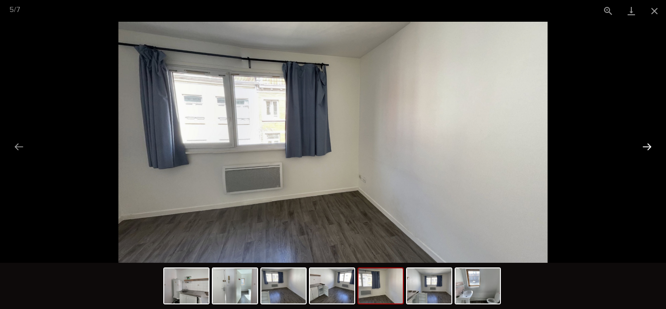
click at [643, 147] on button "Next slide" at bounding box center [646, 147] width 19 height 18
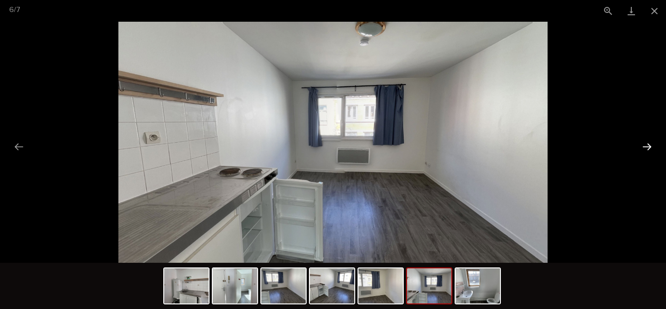
click at [643, 147] on button "Next slide" at bounding box center [646, 147] width 19 height 18
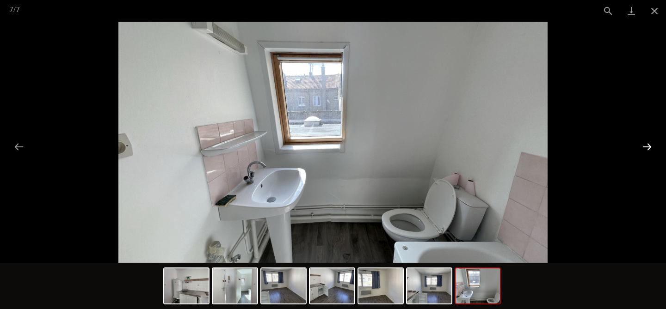
click at [648, 152] on button "Next slide" at bounding box center [646, 147] width 19 height 18
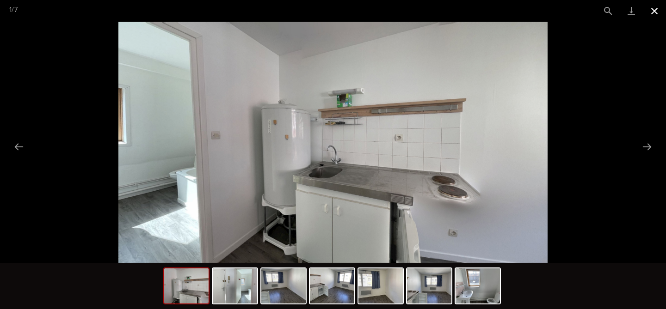
click at [660, 13] on button "Close gallery" at bounding box center [653, 11] width 23 height 22
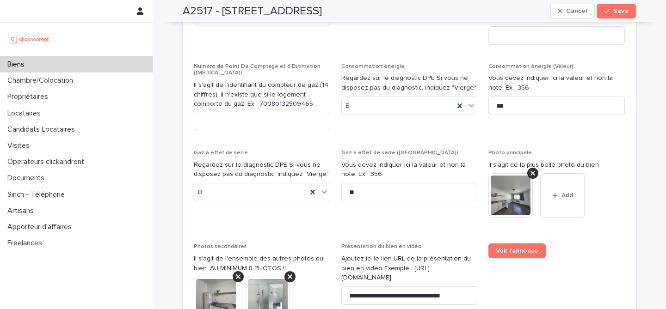
scroll to position [3808, 0]
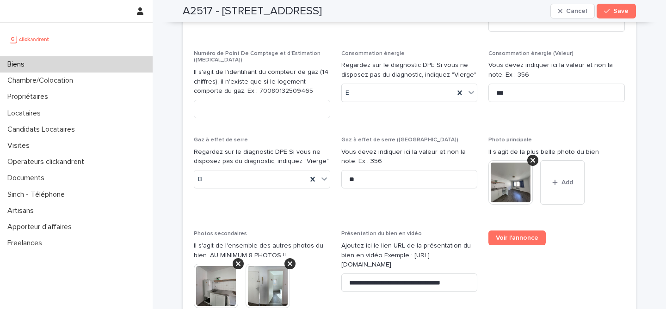
click at [504, 160] on img at bounding box center [510, 182] width 44 height 44
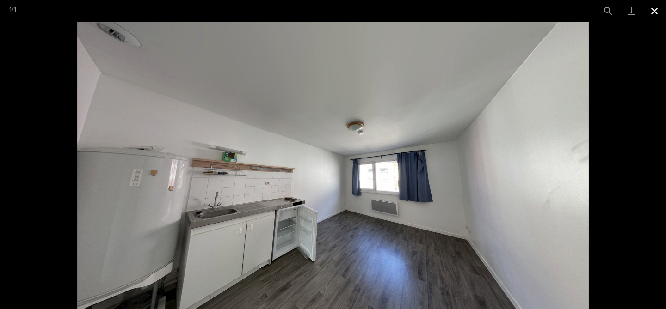
click at [650, 13] on button "Close gallery" at bounding box center [653, 11] width 23 height 22
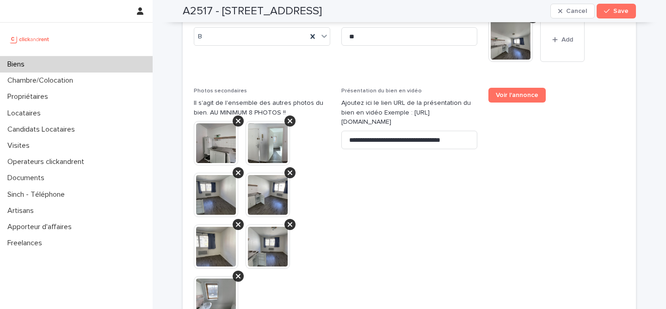
scroll to position [3951, 0]
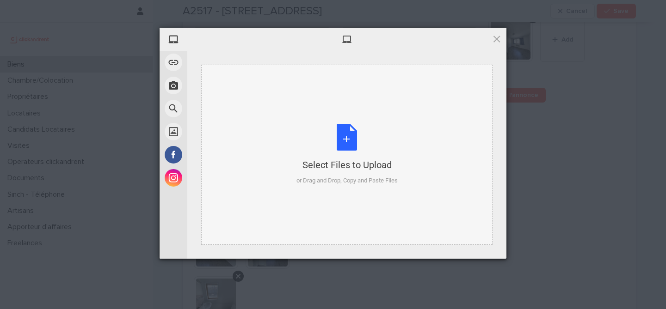
click at [357, 136] on div "Select Files to Upload or Drag and Drop, Copy and Paste Files" at bounding box center [346, 154] width 101 height 61
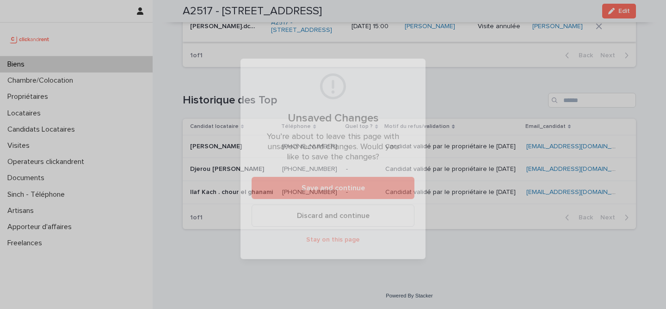
scroll to position [3707, 0]
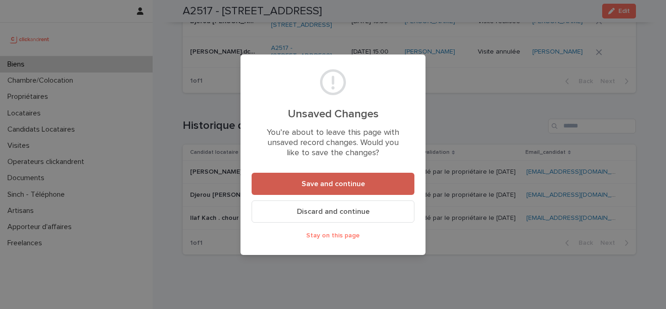
click at [360, 183] on span "Save and continue" at bounding box center [332, 183] width 63 height 7
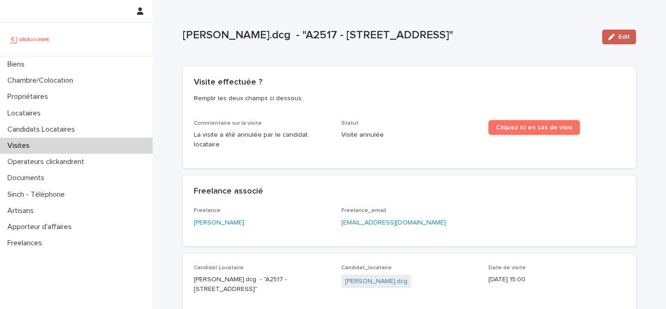
click at [618, 36] on span "Edit" at bounding box center [624, 37] width 12 height 6
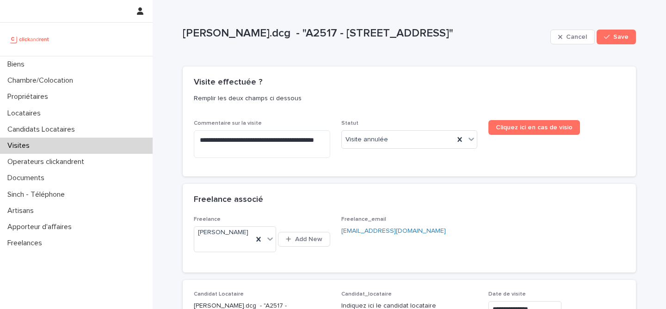
click at [340, 52] on div "pamela.dcg - "A2517 - 5 rue du Marché, Lille 59000" Cancel Save" at bounding box center [409, 36] width 453 height 37
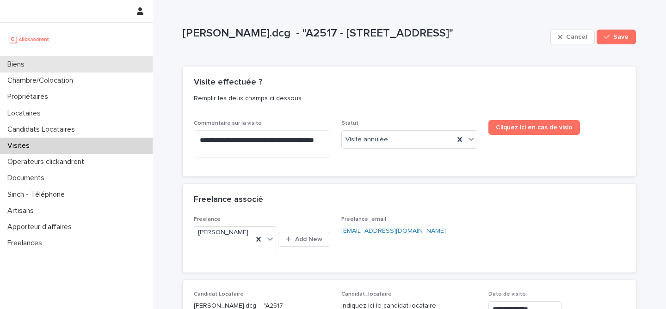
click at [69, 65] on div "Biens" at bounding box center [76, 64] width 153 height 16
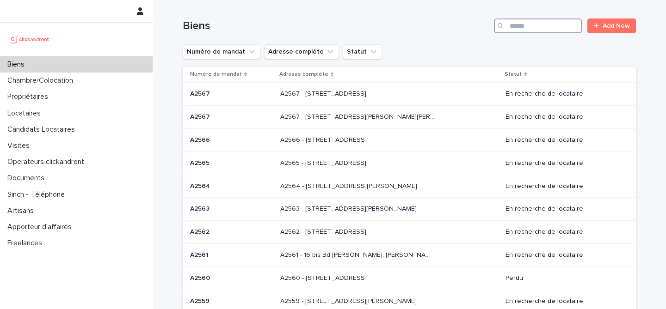
click at [543, 25] on input "Search" at bounding box center [538, 25] width 88 height 15
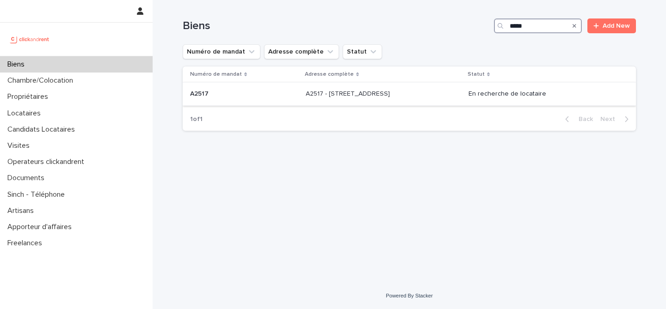
type input "*****"
click at [411, 92] on p at bounding box center [382, 94] width 154 height 8
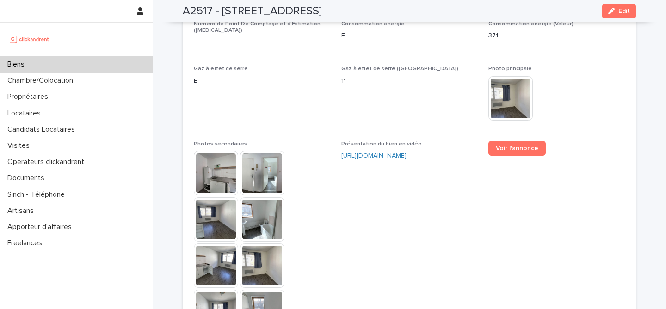
scroll to position [2377, 0]
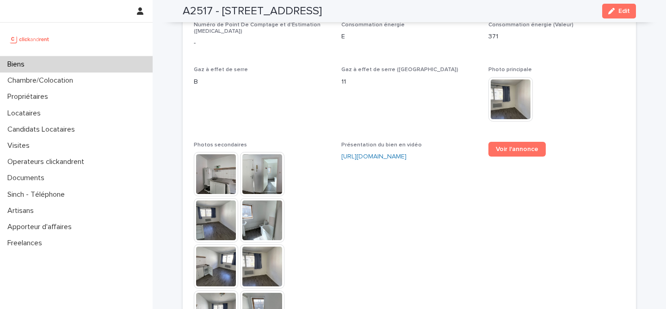
click at [500, 90] on img at bounding box center [510, 99] width 44 height 44
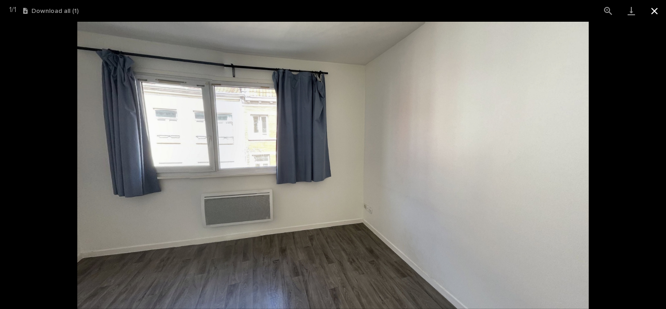
click at [657, 11] on button "Close gallery" at bounding box center [653, 11] width 23 height 22
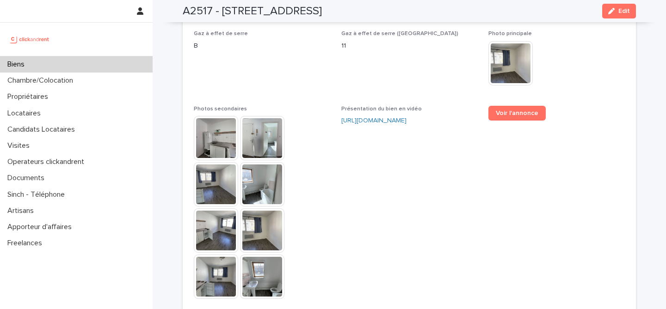
scroll to position [2461, 0]
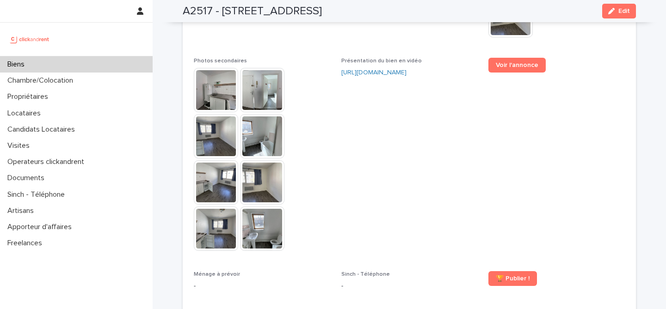
click at [308, 58] on p "Photos secondaires" at bounding box center [262, 61] width 136 height 6
drag, startPoint x: 339, startPoint y: 118, endPoint x: 224, endPoint y: 82, distance: 121.0
click at [341, 117] on span "Présentation du bien en vidéo https://vimeo.com/1115520300?share=copy" at bounding box center [409, 159] width 136 height 202
click at [373, 121] on span "Présentation du bien en vidéo https://vimeo.com/1115520300?share=copy" at bounding box center [409, 159] width 136 height 202
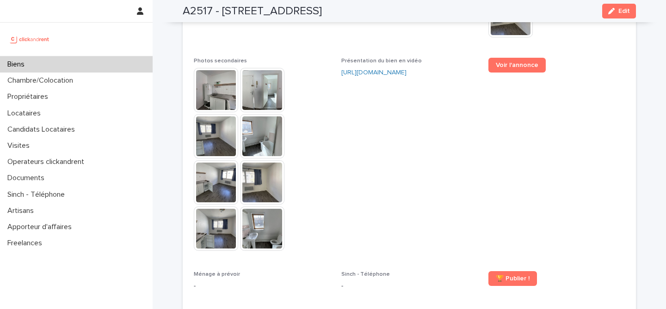
click at [265, 58] on p "Photos secondaires" at bounding box center [262, 61] width 136 height 6
drag, startPoint x: 343, startPoint y: 128, endPoint x: 228, endPoint y: 89, distance: 121.0
click at [342, 128] on span "Présentation du bien en vidéo https://vimeo.com/1115520300?share=copy" at bounding box center [409, 159] width 136 height 202
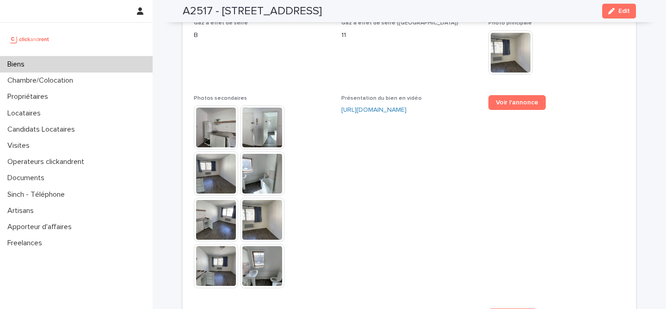
scroll to position [2433, 0]
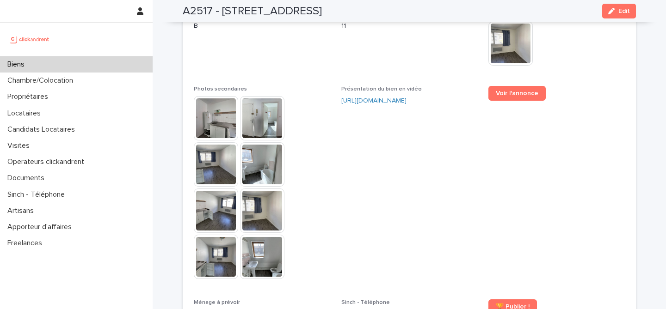
drag, startPoint x: 208, startPoint y: 49, endPoint x: 216, endPoint y: 48, distance: 8.8
click at [208, 49] on span "Gaz à effet de serre B" at bounding box center [262, 43] width 136 height 64
click at [277, 54] on span "Gaz à effet de serre B" at bounding box center [262, 43] width 136 height 64
click at [319, 134] on div at bounding box center [262, 188] width 136 height 185
click at [618, 8] on span "Edit" at bounding box center [624, 11] width 12 height 6
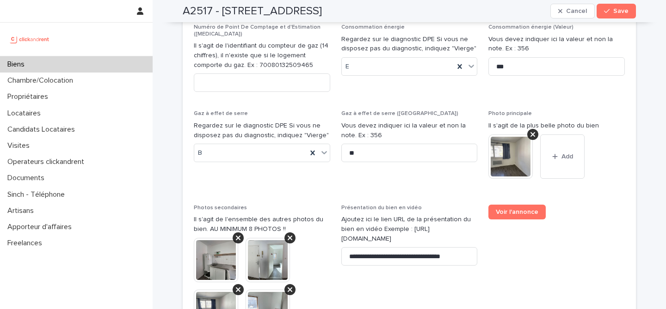
scroll to position [3778, 0]
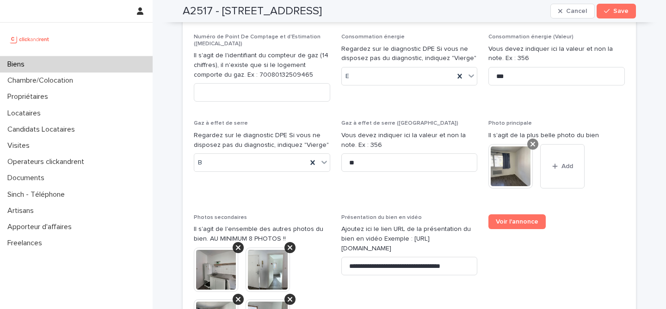
click at [530, 142] on icon at bounding box center [532, 144] width 5 height 5
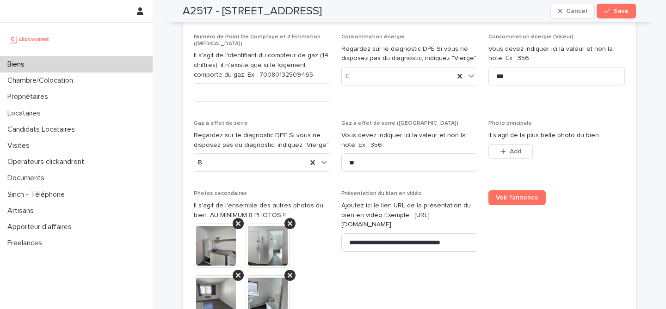
click at [504, 120] on span "Photo principale Il s'agit de la plus belle photo du bien This file cannot be o…" at bounding box center [556, 149] width 136 height 59
click at [504, 148] on div "button" at bounding box center [504, 151] width 9 height 6
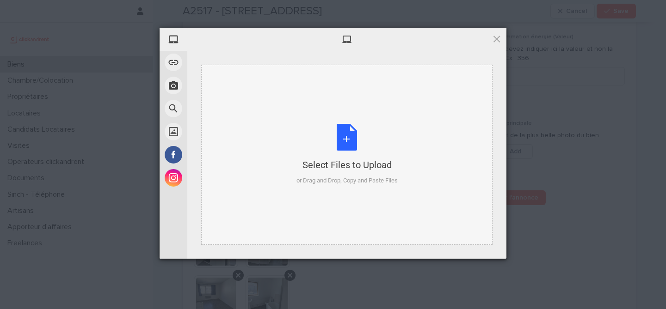
click at [355, 130] on div "Select Files to Upload or Drag and Drop, Copy and Paste Files" at bounding box center [346, 154] width 101 height 61
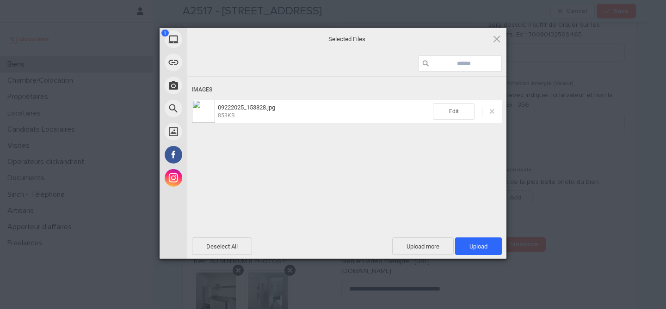
click at [489, 112] on span at bounding box center [491, 111] width 5 height 5
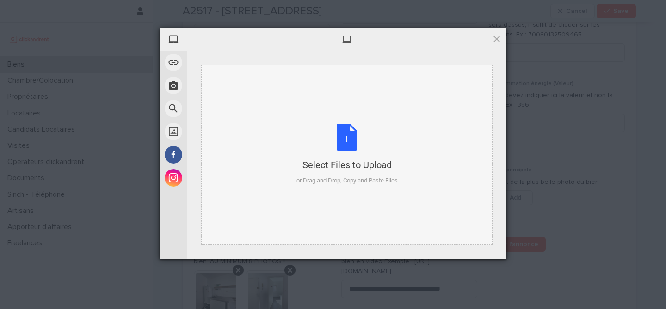
click at [337, 121] on div "Select Files to Upload or Drag and Drop, Copy and Paste Files" at bounding box center [346, 155] width 291 height 180
click at [497, 42] on span at bounding box center [496, 39] width 10 height 10
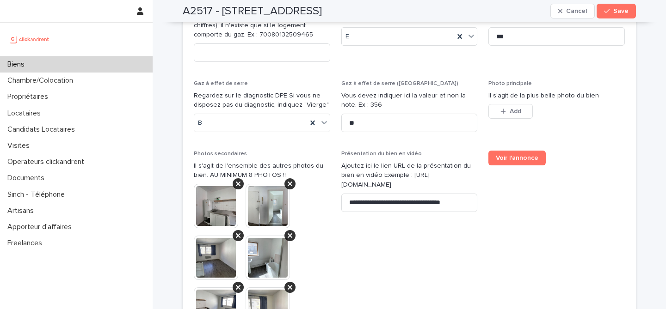
scroll to position [3879, 0]
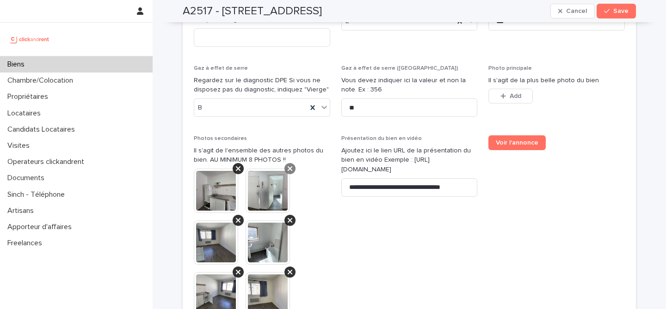
click at [232, 163] on div at bounding box center [237, 168] width 11 height 11
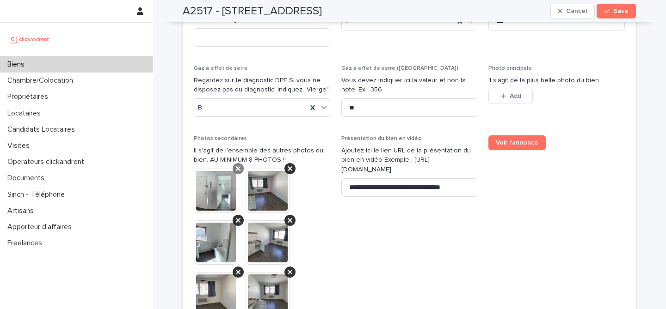
click at [237, 163] on div at bounding box center [237, 168] width 11 height 11
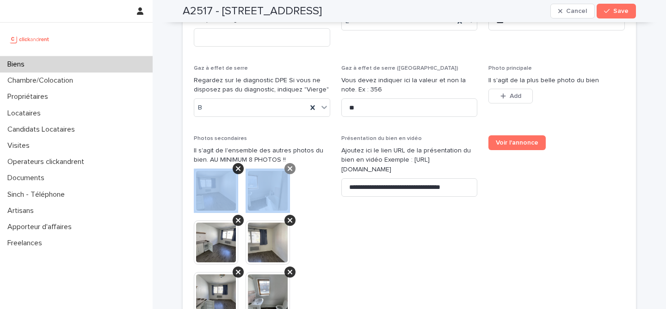
click at [237, 163] on div at bounding box center [237, 168] width 11 height 11
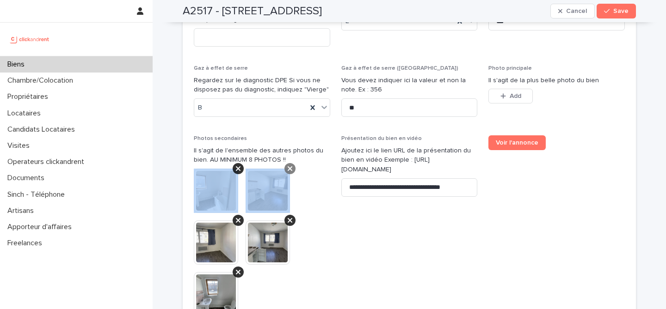
click at [238, 163] on div at bounding box center [237, 168] width 11 height 11
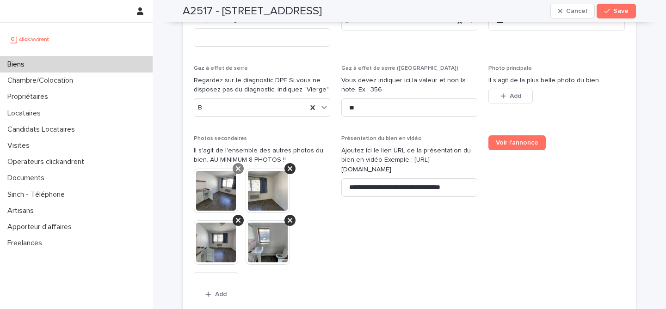
click at [238, 163] on div at bounding box center [237, 168] width 11 height 11
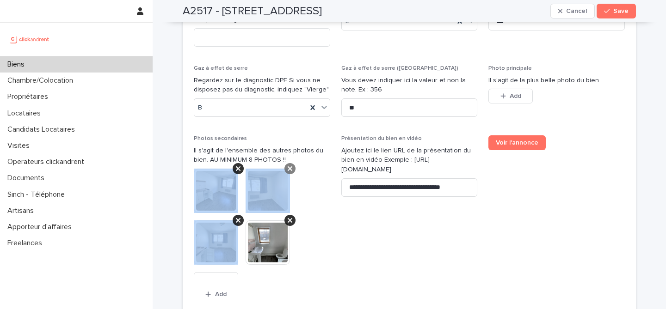
click at [284, 163] on div at bounding box center [289, 168] width 11 height 11
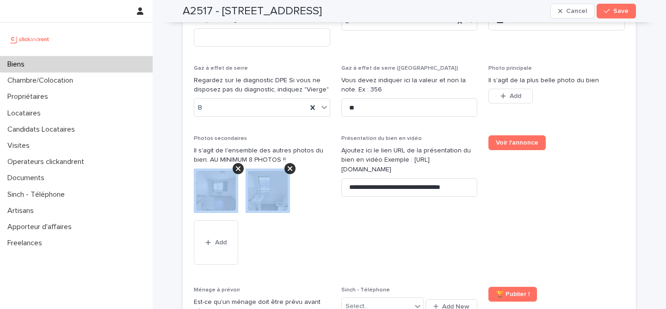
click at [238, 163] on div at bounding box center [237, 168] width 11 height 11
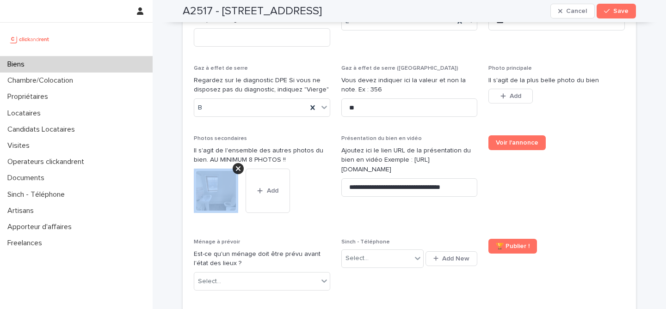
click at [238, 163] on div at bounding box center [237, 168] width 11 height 11
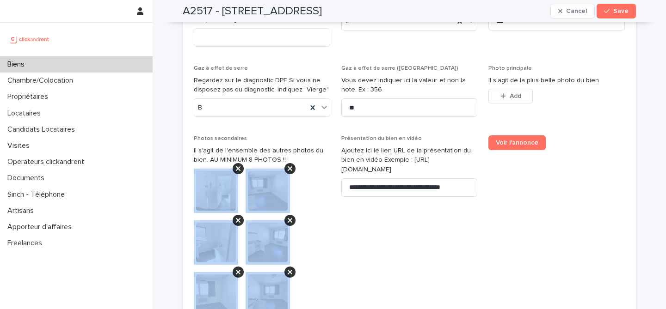
click at [217, 169] on img at bounding box center [216, 191] width 44 height 44
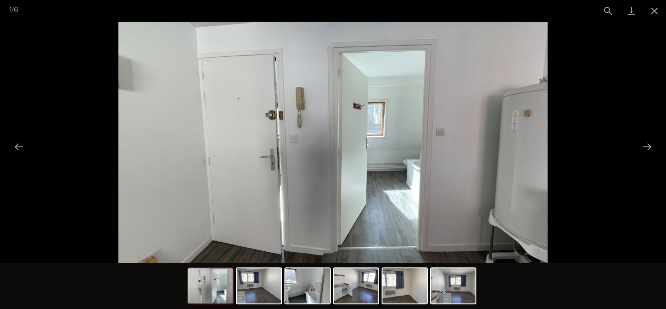
click at [610, 61] on picture at bounding box center [333, 142] width 666 height 241
click at [655, 5] on button "Close gallery" at bounding box center [653, 11] width 23 height 22
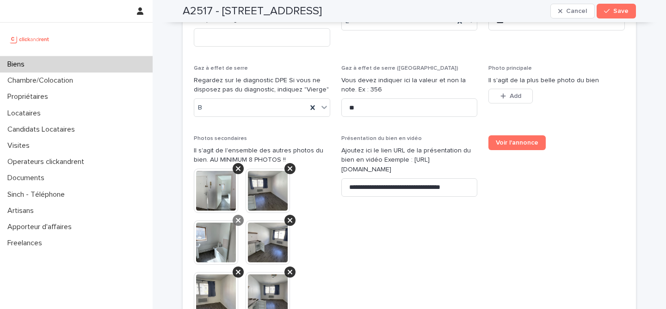
click at [290, 163] on div at bounding box center [289, 168] width 11 height 11
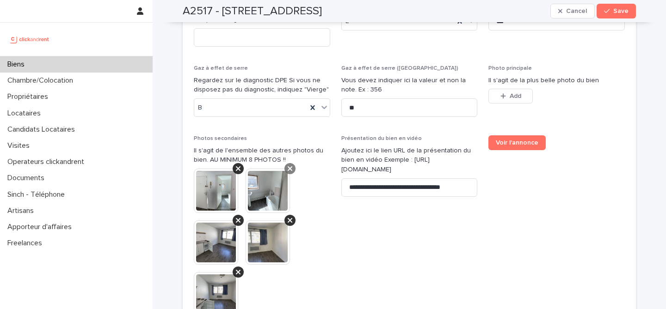
click at [287, 165] on icon at bounding box center [289, 168] width 5 height 7
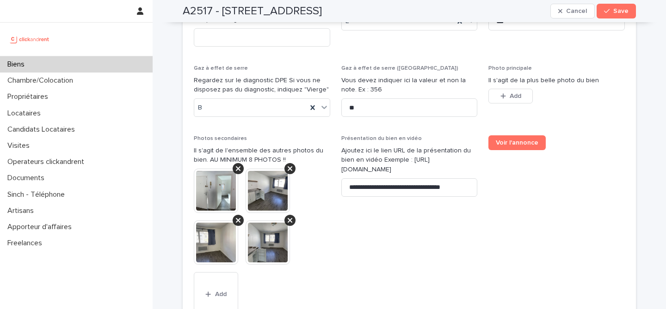
click at [287, 165] on icon at bounding box center [289, 168] width 5 height 7
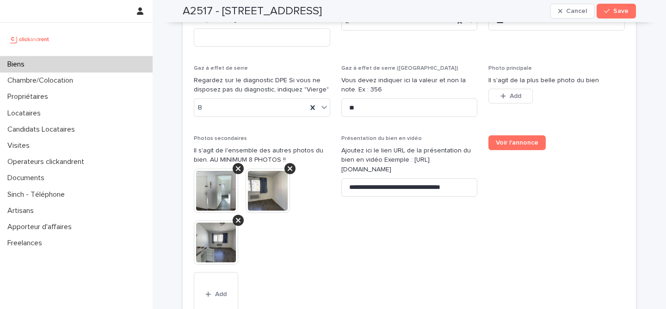
click at [287, 165] on icon at bounding box center [289, 168] width 5 height 7
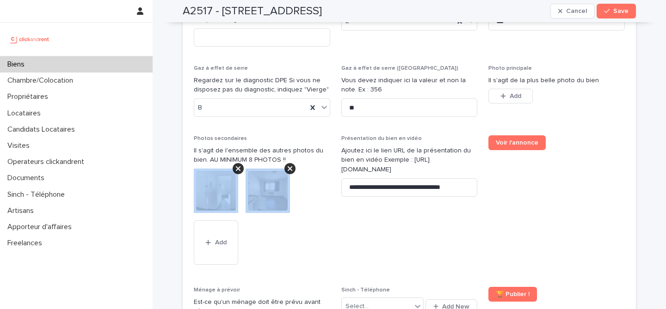
click at [287, 165] on icon at bounding box center [289, 168] width 5 height 7
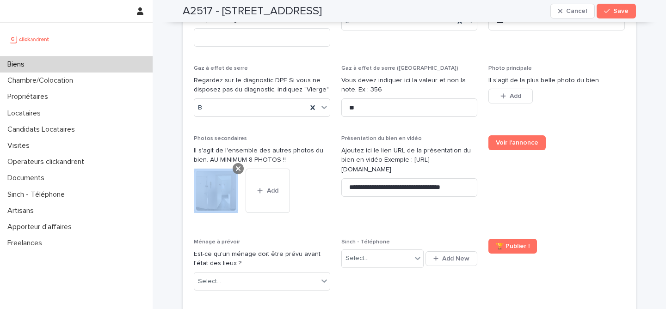
click at [232, 163] on div at bounding box center [237, 168] width 11 height 11
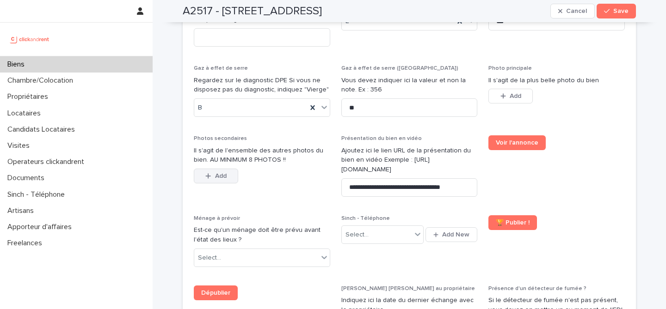
click at [218, 169] on button "Add" at bounding box center [216, 176] width 44 height 15
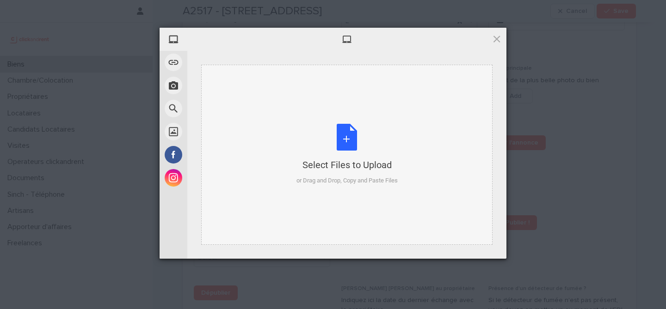
click at [360, 141] on div "Select Files to Upload or Drag and Drop, Copy and Paste Files" at bounding box center [346, 154] width 101 height 61
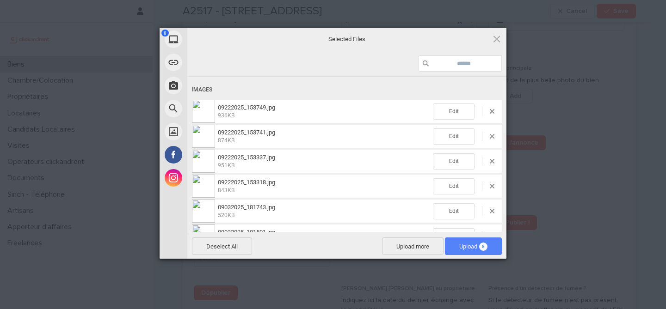
click at [469, 245] on span "Upload 8" at bounding box center [473, 246] width 28 height 7
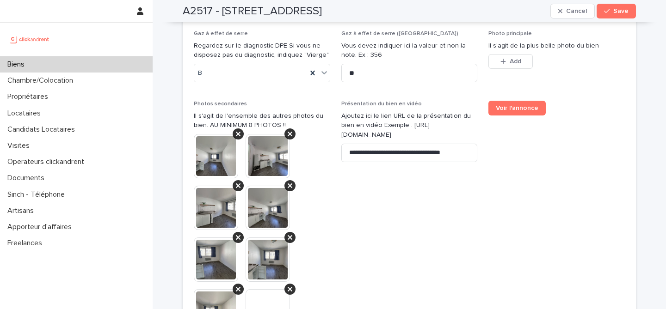
scroll to position [3912, 0]
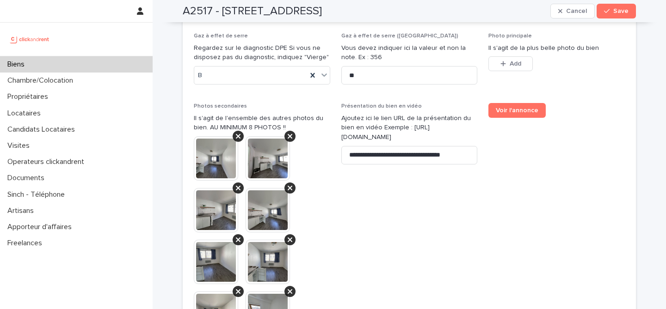
click at [213, 136] on img at bounding box center [216, 158] width 44 height 44
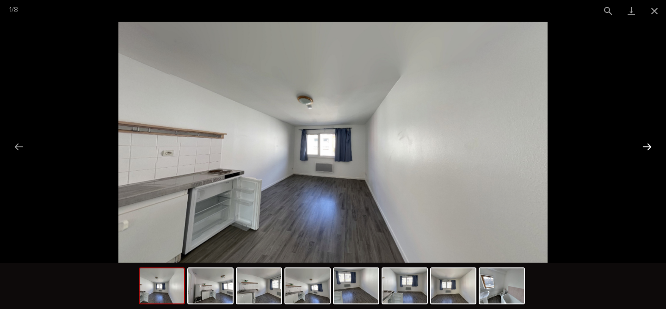
click at [643, 145] on button "Next slide" at bounding box center [646, 147] width 19 height 18
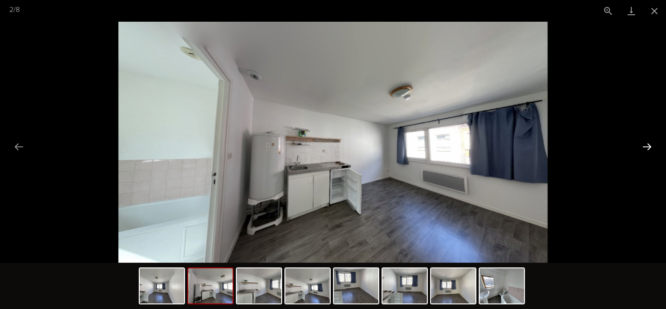
click at [643, 147] on button "Next slide" at bounding box center [646, 147] width 19 height 18
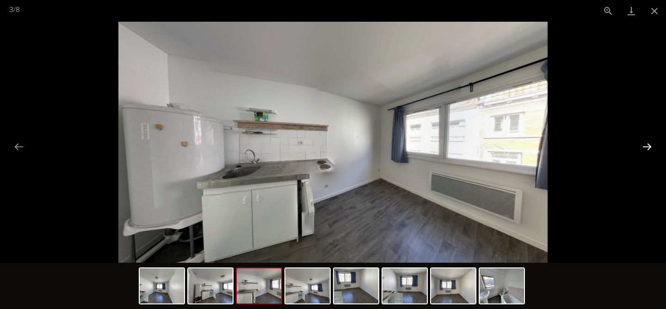
click at [643, 147] on button "Next slide" at bounding box center [646, 147] width 19 height 18
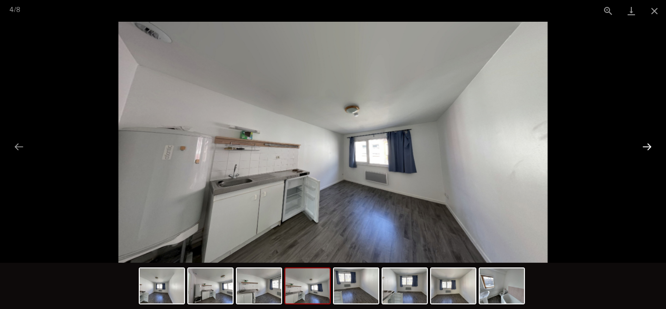
click at [644, 147] on button "Next slide" at bounding box center [646, 147] width 19 height 18
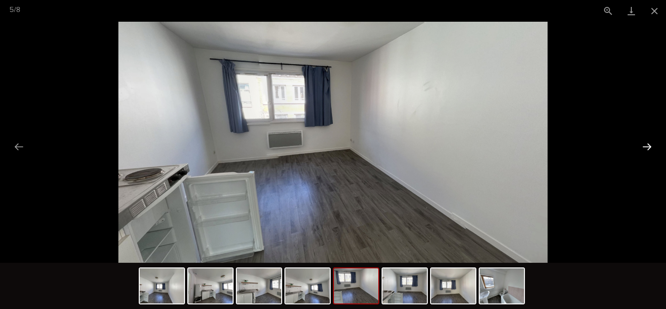
click at [644, 147] on button "Next slide" at bounding box center [646, 147] width 19 height 18
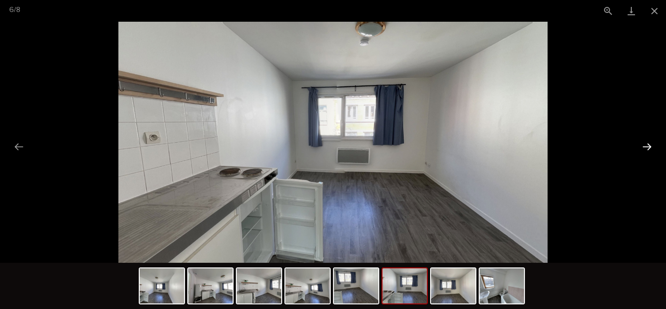
click at [644, 147] on button "Next slide" at bounding box center [646, 147] width 19 height 18
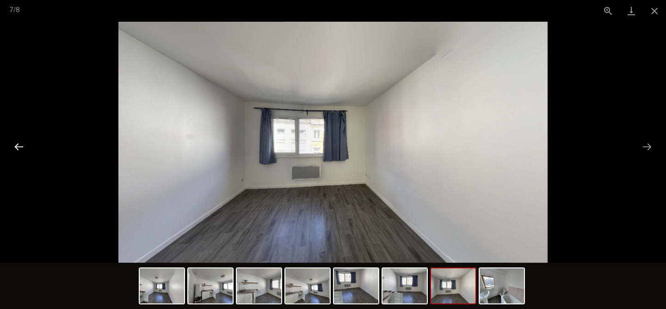
click at [20, 141] on button "Previous slide" at bounding box center [18, 147] width 19 height 18
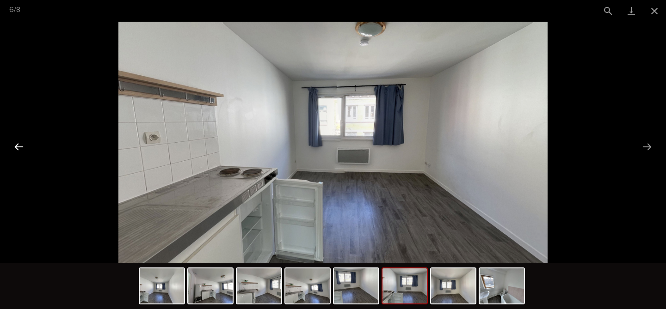
click at [20, 142] on button "Previous slide" at bounding box center [18, 147] width 19 height 18
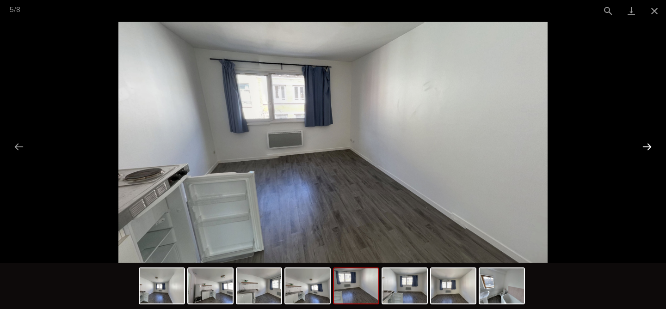
click at [649, 145] on button "Next slide" at bounding box center [646, 147] width 19 height 18
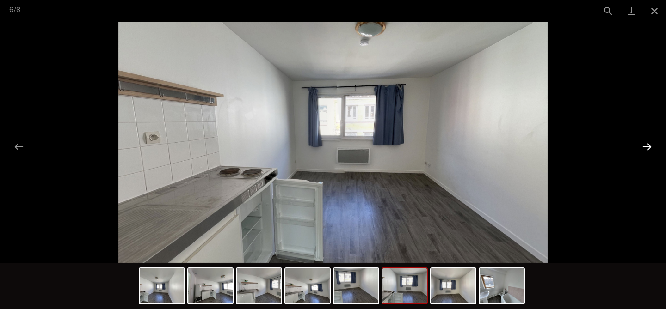
click at [649, 145] on button "Next slide" at bounding box center [646, 147] width 19 height 18
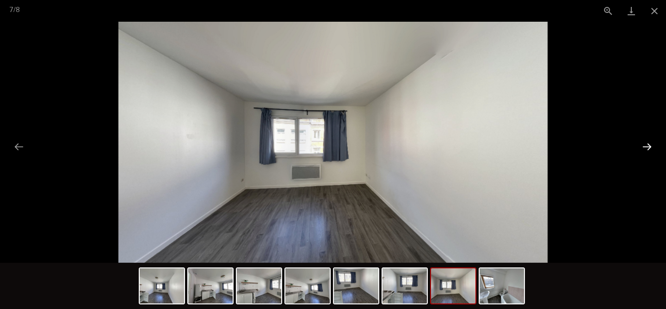
click at [649, 145] on button "Next slide" at bounding box center [646, 147] width 19 height 18
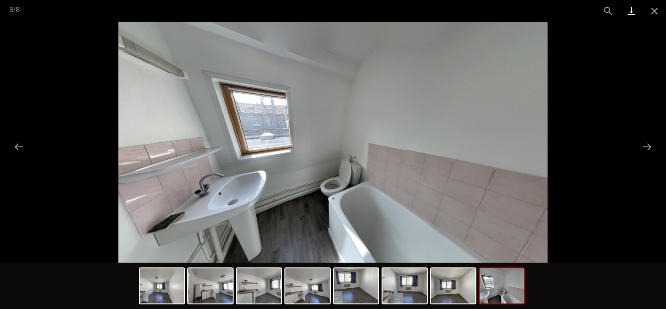
drag, startPoint x: 654, startPoint y: 10, endPoint x: 641, endPoint y: 18, distance: 15.3
click at [654, 10] on button "Close gallery" at bounding box center [653, 11] width 23 height 22
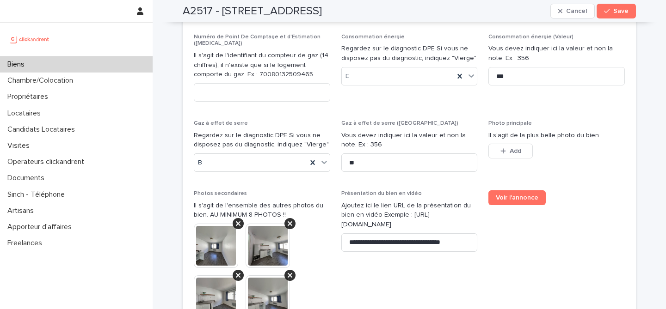
scroll to position [3824, 0]
click at [509, 148] on span "Add" at bounding box center [515, 151] width 12 height 6
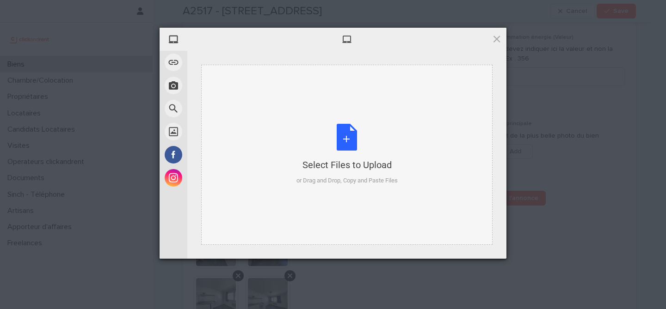
click at [336, 137] on div "Select Files to Upload or Drag and Drop, Copy and Paste Files" at bounding box center [346, 154] width 101 height 61
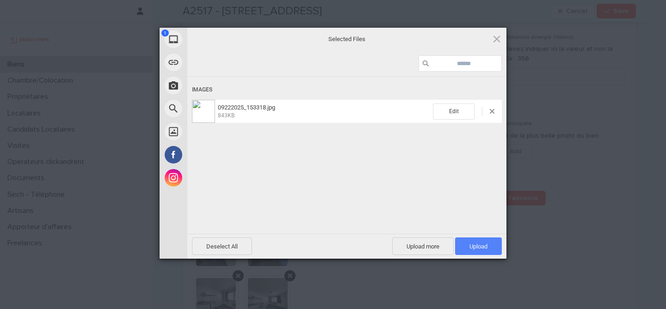
click at [479, 245] on span "Upload 1" at bounding box center [478, 246] width 18 height 7
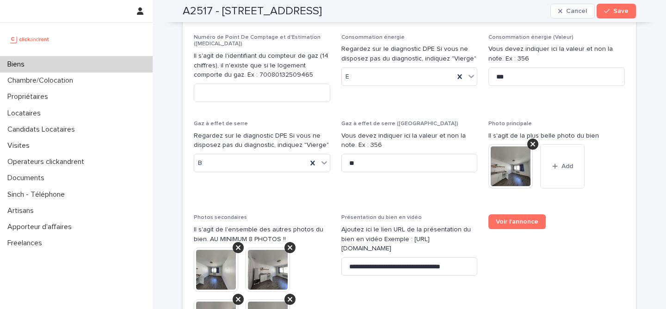
click at [514, 144] on img at bounding box center [510, 166] width 44 height 44
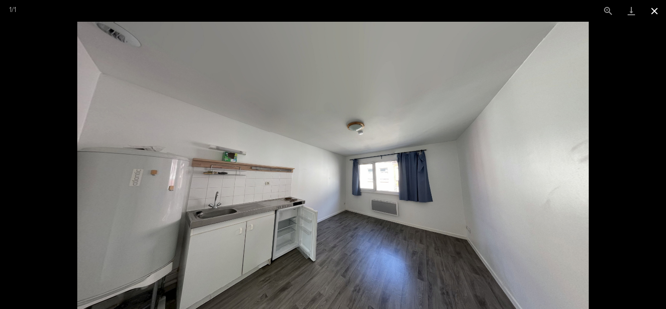
click at [656, 14] on button "Close gallery" at bounding box center [653, 11] width 23 height 22
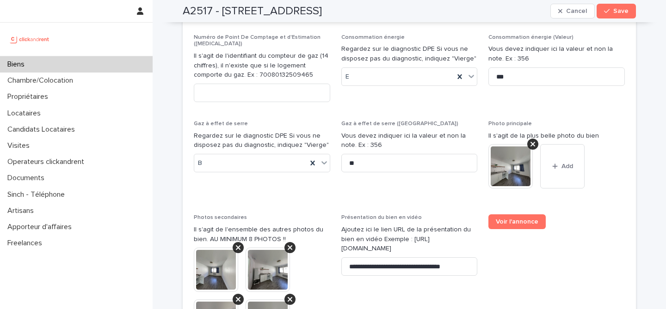
click at [210, 248] on img at bounding box center [216, 270] width 44 height 44
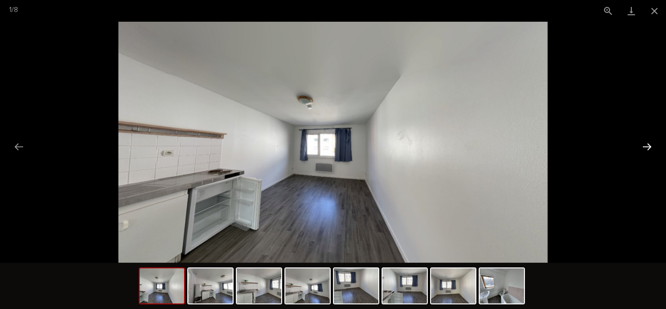
click at [652, 147] on button "Next slide" at bounding box center [646, 147] width 19 height 18
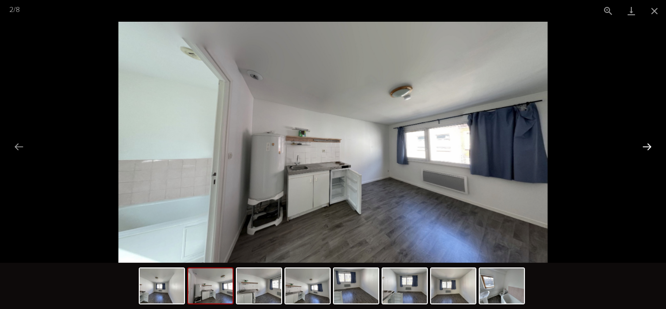
click at [652, 147] on button "Next slide" at bounding box center [646, 147] width 19 height 18
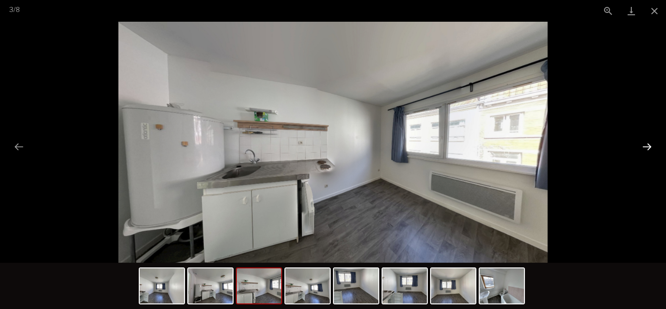
click at [652, 147] on button "Next slide" at bounding box center [646, 147] width 19 height 18
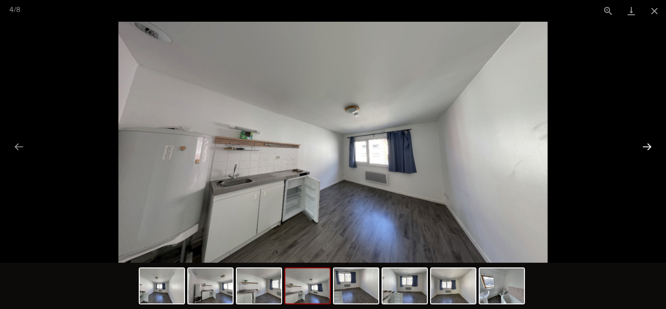
click at [652, 147] on button "Next slide" at bounding box center [646, 147] width 19 height 18
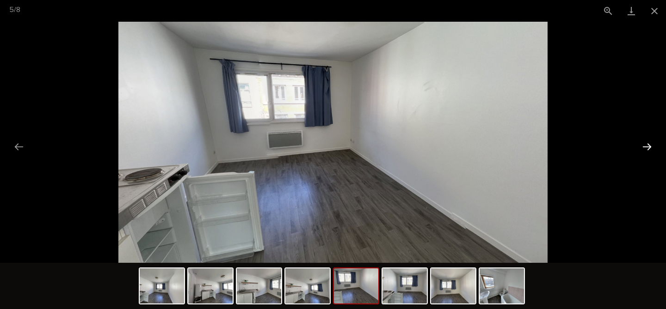
click at [652, 147] on button "Next slide" at bounding box center [646, 147] width 19 height 18
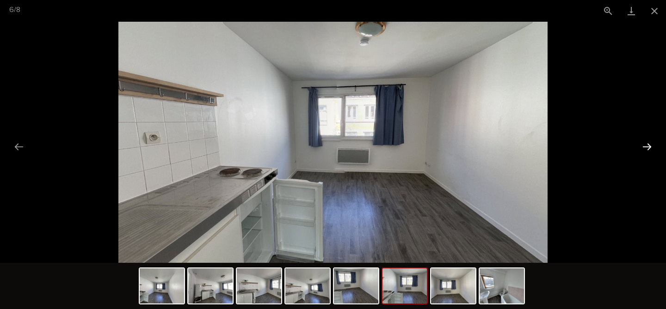
click at [652, 147] on button "Next slide" at bounding box center [646, 147] width 19 height 18
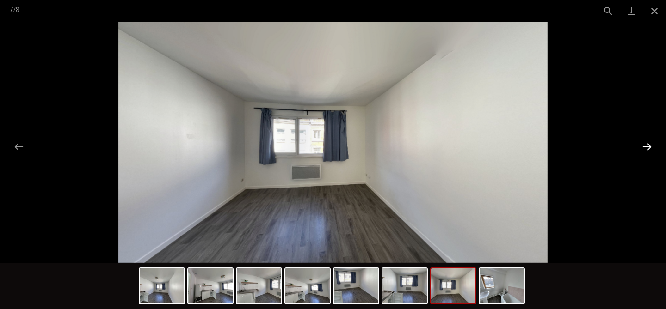
click at [652, 147] on button "Next slide" at bounding box center [646, 147] width 19 height 18
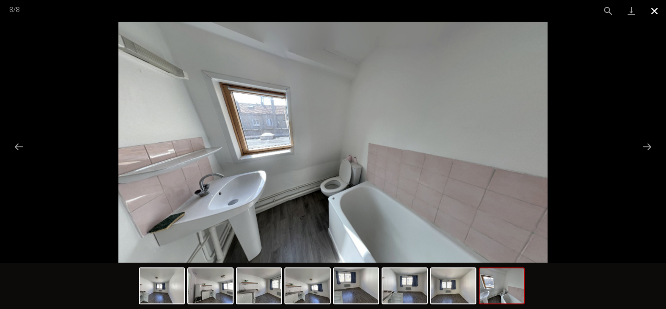
click at [653, 16] on button "Close gallery" at bounding box center [653, 11] width 23 height 22
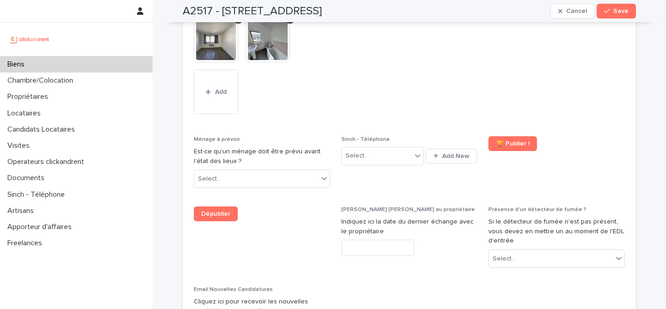
scroll to position [4200, 0]
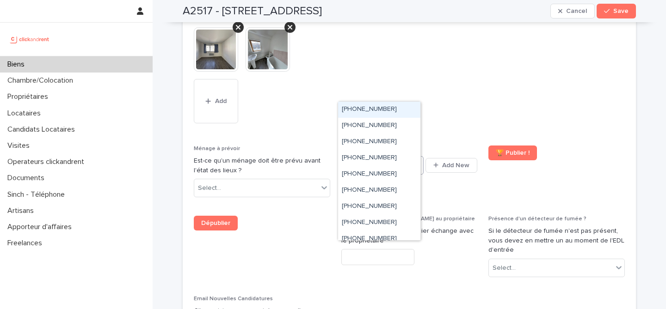
click at [413, 160] on icon at bounding box center [417, 164] width 9 height 9
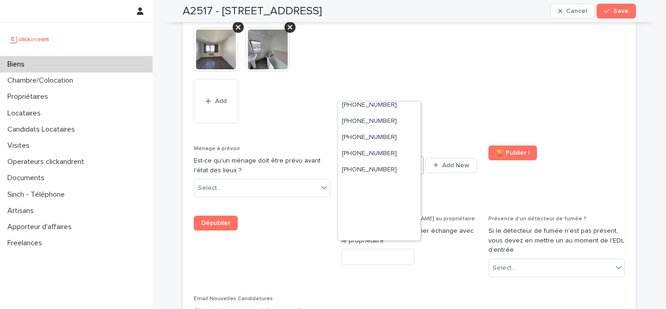
scroll to position [629, 0]
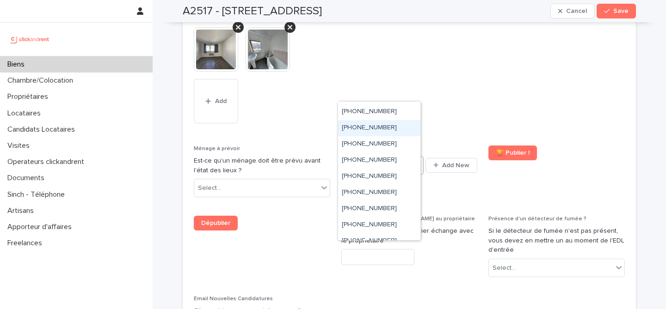
click at [407, 130] on div "[PHONE_NUMBER]" at bounding box center [379, 128] width 82 height 16
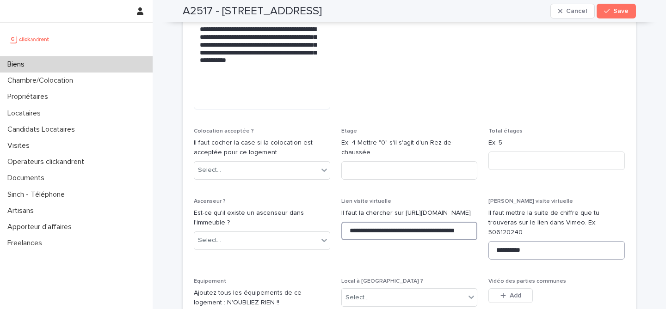
scroll to position [0, 23]
drag, startPoint x: 345, startPoint y: 183, endPoint x: 509, endPoint y: 190, distance: 164.2
paste input "**********"
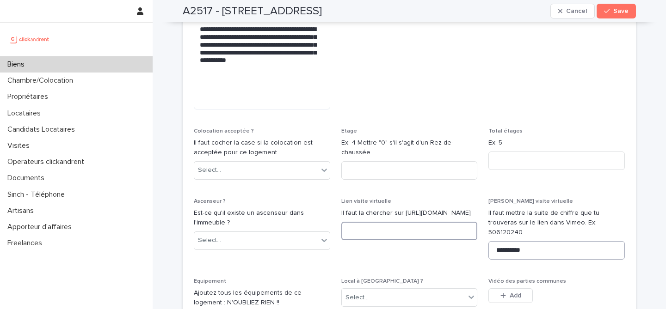
type input "**********"
click at [607, 9] on div "button" at bounding box center [608, 11] width 9 height 6
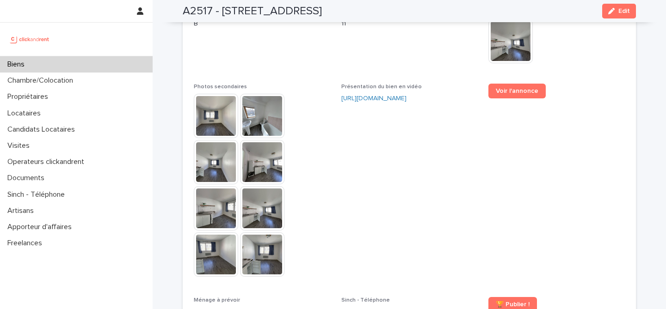
scroll to position [2413, 0]
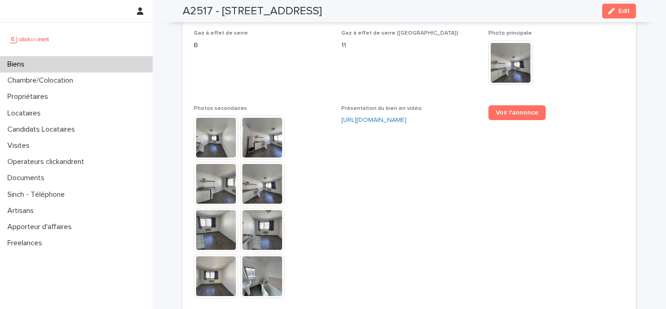
click at [440, 225] on span "Présentation du bien en vidéo https://vimeo.com/1115520300?share=copy" at bounding box center [409, 206] width 136 height 202
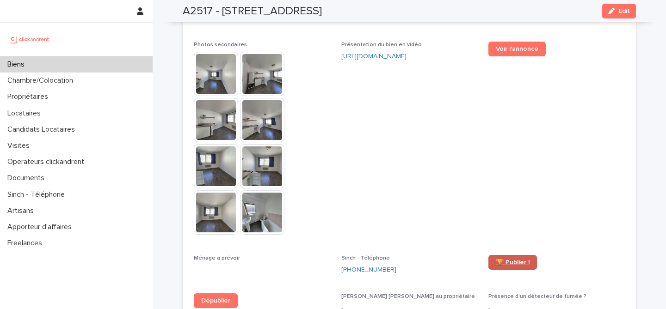
scroll to position [2438, 0]
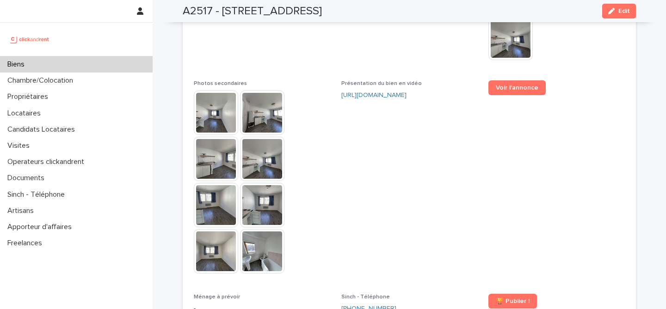
click at [185, 7] on h2 "A2517 - 5 rue du Marché, Lille 59000" at bounding box center [252, 11] width 139 height 13
copy h2 "A2517"
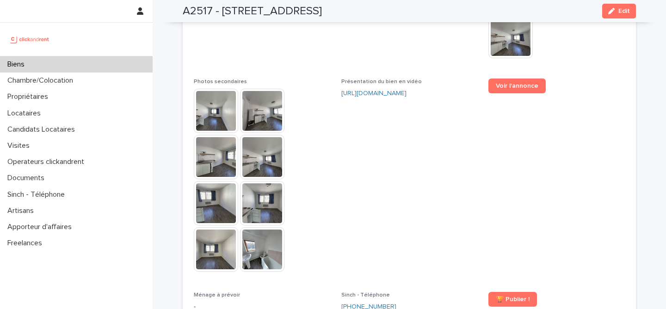
click at [416, 134] on span "Présentation du bien en vidéo https://vimeo.com/1115520300?share=copy" at bounding box center [409, 180] width 136 height 202
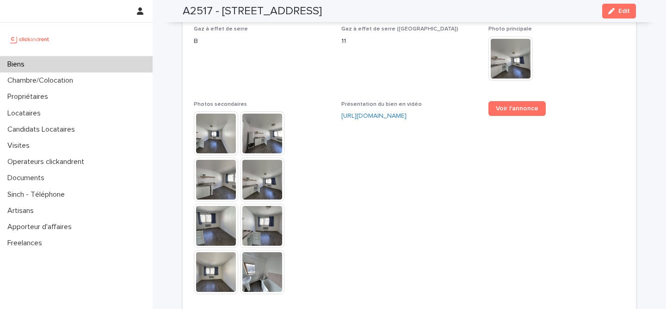
scroll to position [2417, 0]
click at [192, 9] on h2 "A2517 - 5 rue du Marché, Lille 59000" at bounding box center [252, 11] width 139 height 13
copy h2 "A2517"
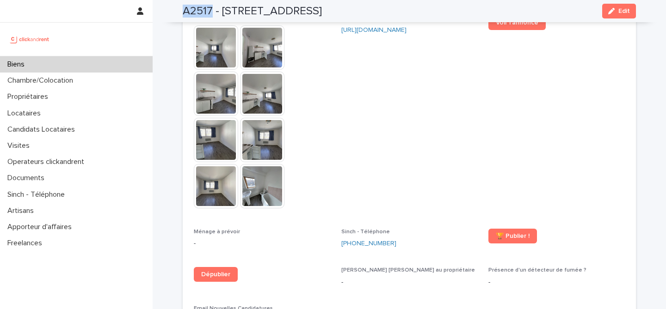
scroll to position [2497, 0]
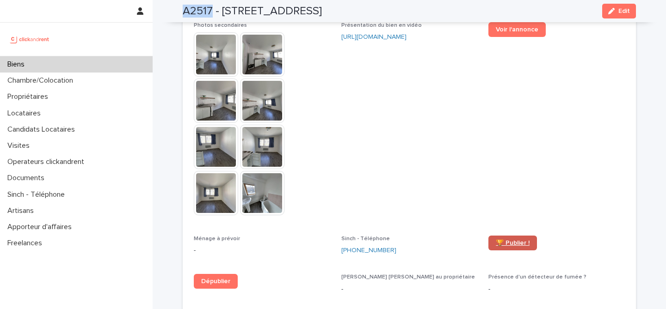
click at [514, 240] on span "🏆 Publier !" at bounding box center [512, 243] width 34 height 6
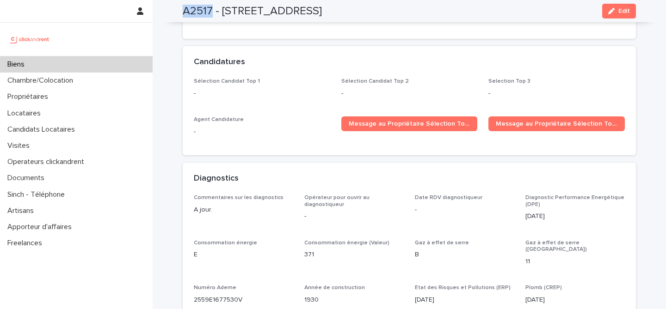
scroll to position [2643, 0]
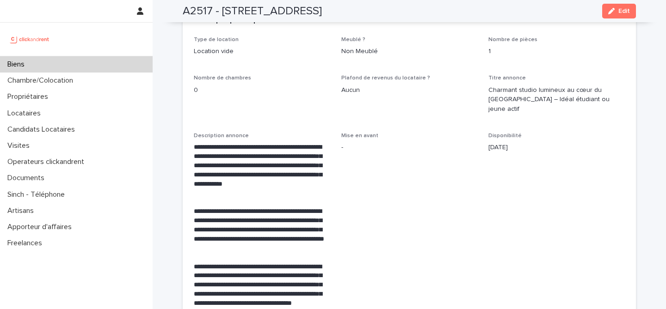
scroll to position [1699, 0]
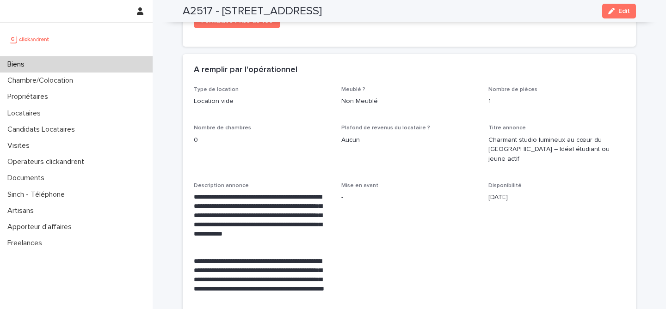
click at [193, 8] on h2 "A2517 - 5 rue du Marché, Lille 59000" at bounding box center [252, 11] width 139 height 13
copy h2 "A2517"
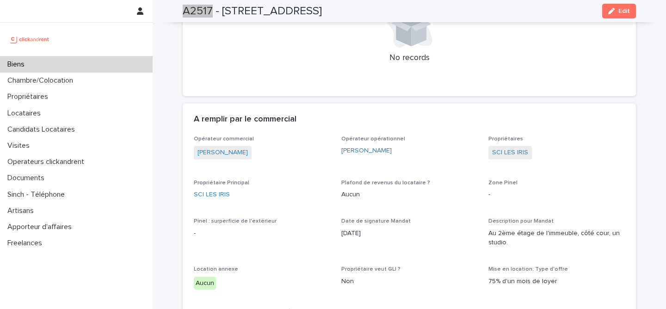
scroll to position [0, 0]
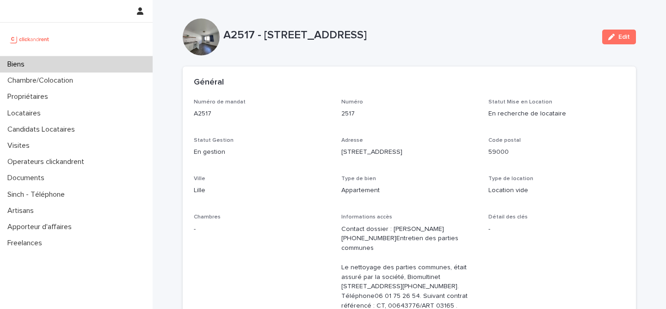
click at [75, 61] on div "Biens" at bounding box center [76, 64] width 153 height 16
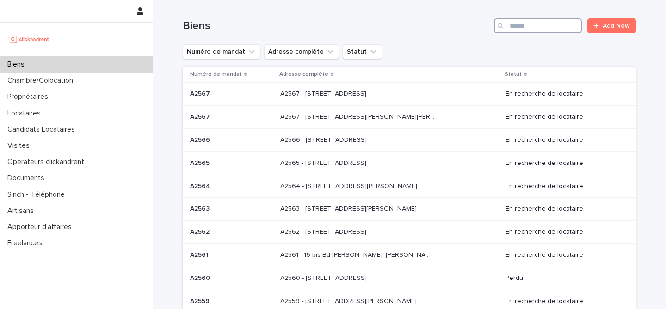
click at [517, 28] on input "Search" at bounding box center [538, 25] width 88 height 15
paste input "*****"
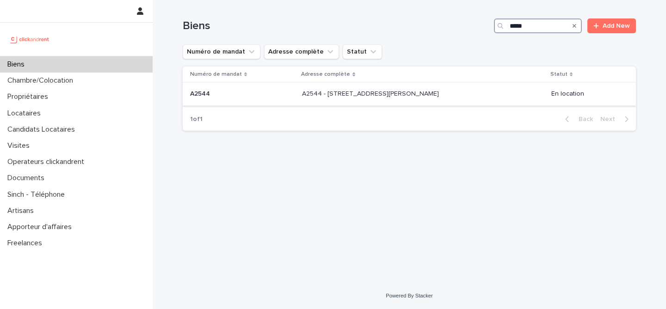
type input "*****"
click at [355, 96] on p "A2544 - 22 rue Moreau Vauthier, Boulogne-Billancourt 92100" at bounding box center [371, 93] width 139 height 10
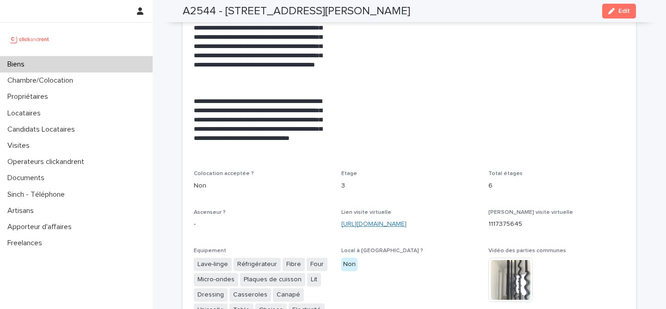
scroll to position [1903, 0]
click at [360, 221] on link "https://my.matterport.com/show/?m=FhFQm28H91v" at bounding box center [373, 224] width 65 height 6
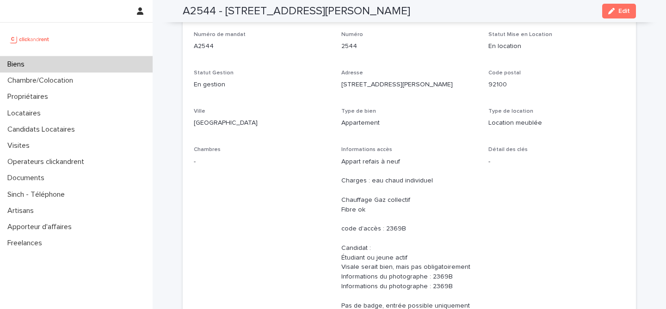
scroll to position [0, 0]
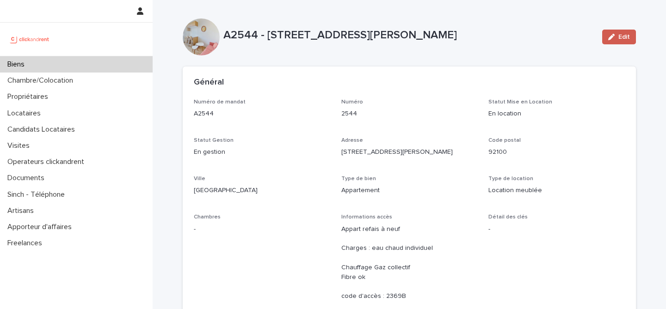
click at [610, 35] on icon "button" at bounding box center [611, 37] width 6 height 6
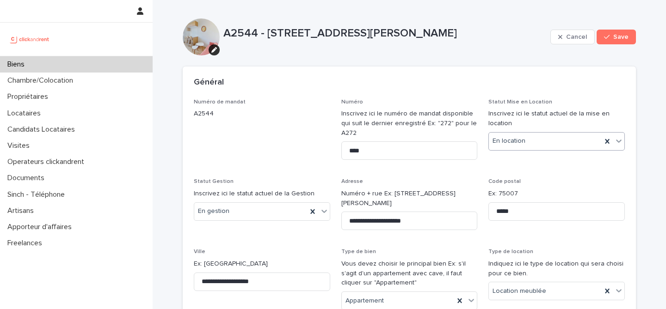
click at [579, 143] on div "En location" at bounding box center [545, 141] width 113 height 15
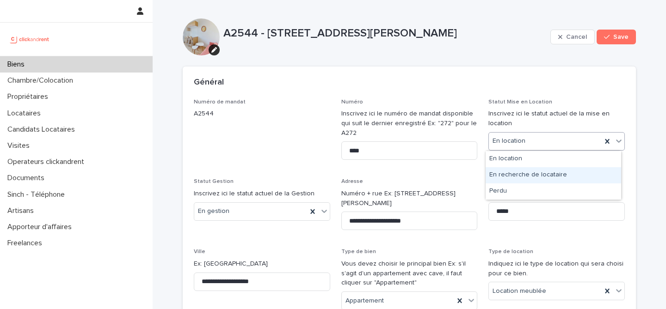
click at [549, 172] on div "En recherche de locataire" at bounding box center [552, 175] width 135 height 16
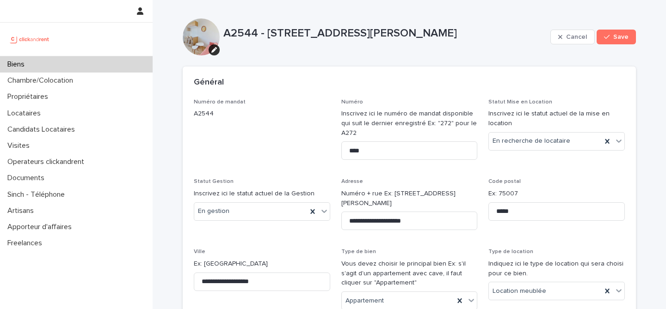
drag, startPoint x: 610, startPoint y: 93, endPoint x: 602, endPoint y: 119, distance: 27.0
click at [609, 92] on div "Général" at bounding box center [409, 83] width 453 height 32
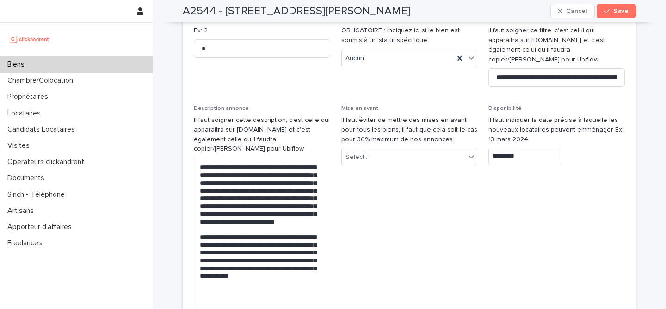
scroll to position [2830, 0]
click at [525, 148] on input "*********" at bounding box center [524, 156] width 73 height 16
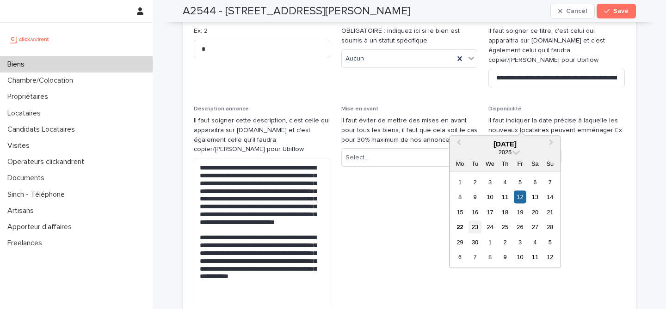
click at [476, 227] on div "23" at bounding box center [474, 227] width 12 height 12
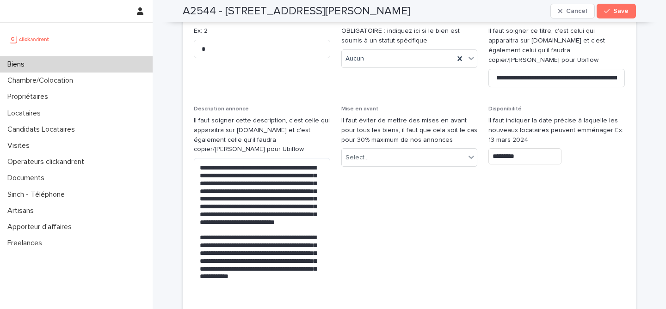
type input "*********"
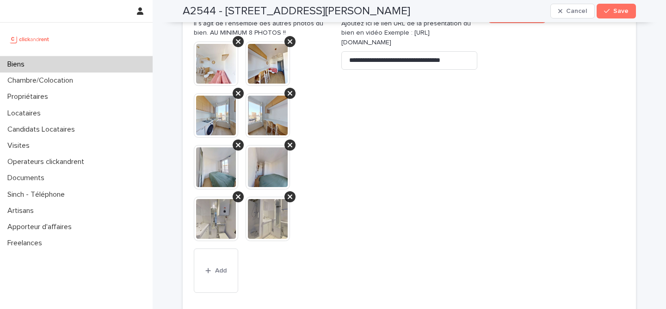
scroll to position [4130, 0]
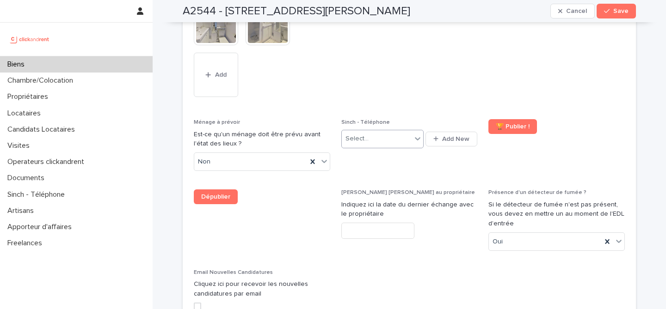
click at [402, 131] on div "Select..." at bounding box center [377, 138] width 70 height 15
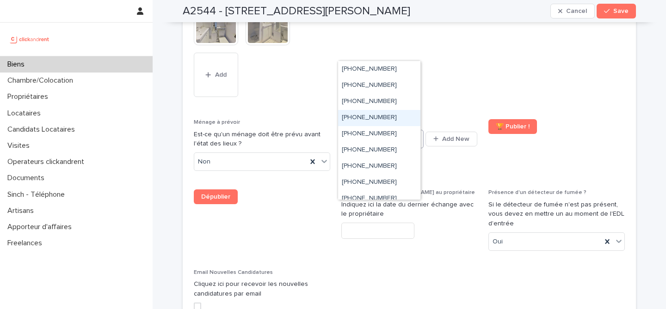
click at [405, 117] on div "[PHONE_NUMBER]" at bounding box center [379, 118] width 82 height 16
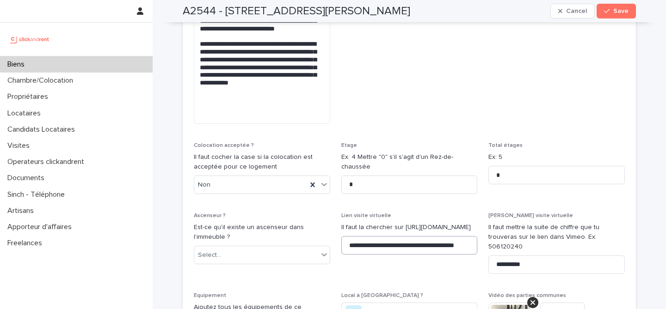
scroll to position [3070, 0]
click at [400, 237] on input "**********" at bounding box center [409, 246] width 136 height 18
click at [434, 237] on input "**********" at bounding box center [409, 246] width 136 height 18
type input "*"
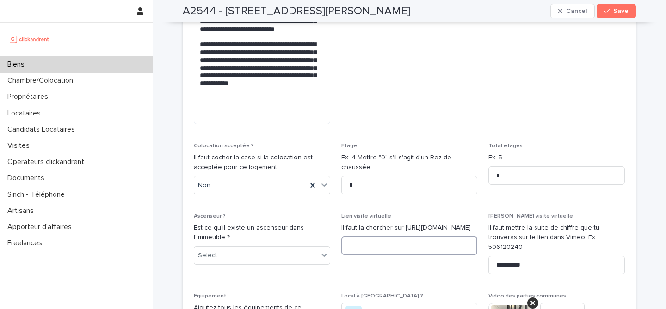
paste input "**********"
type input "**********"
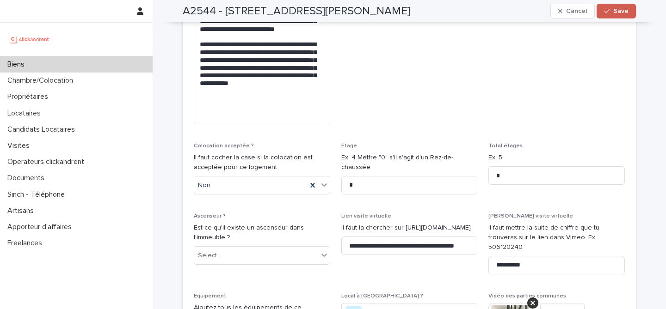
click at [613, 8] on span "Save" at bounding box center [620, 11] width 15 height 6
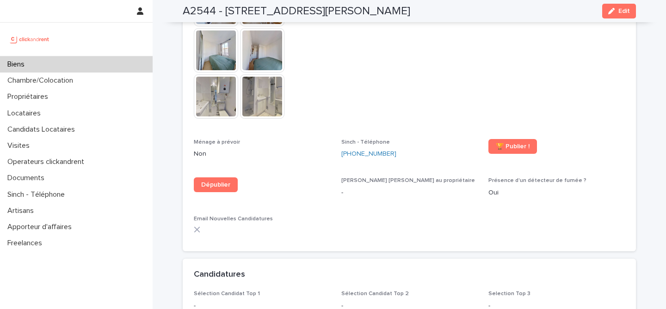
scroll to position [2568, 0]
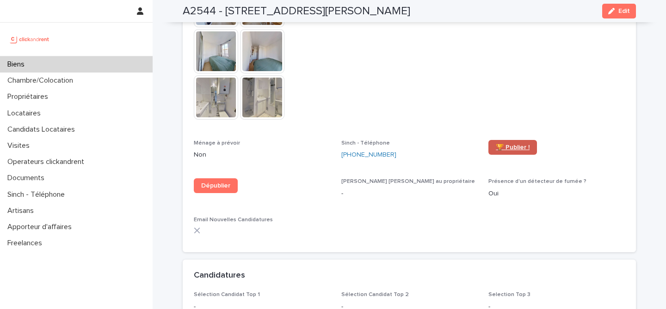
click at [507, 144] on span "🏆 Publier !" at bounding box center [512, 147] width 34 height 6
